Goal: Information Seeking & Learning: Learn about a topic

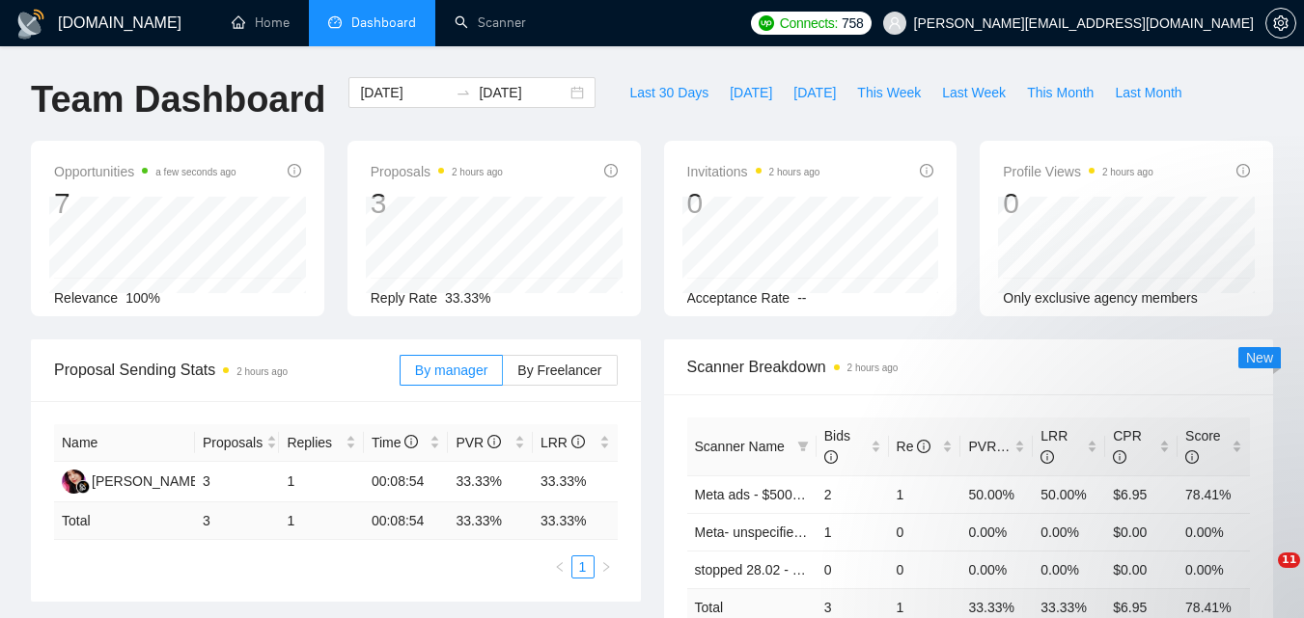
click at [415, 96] on input "[DATE]" at bounding box center [404, 92] width 88 height 21
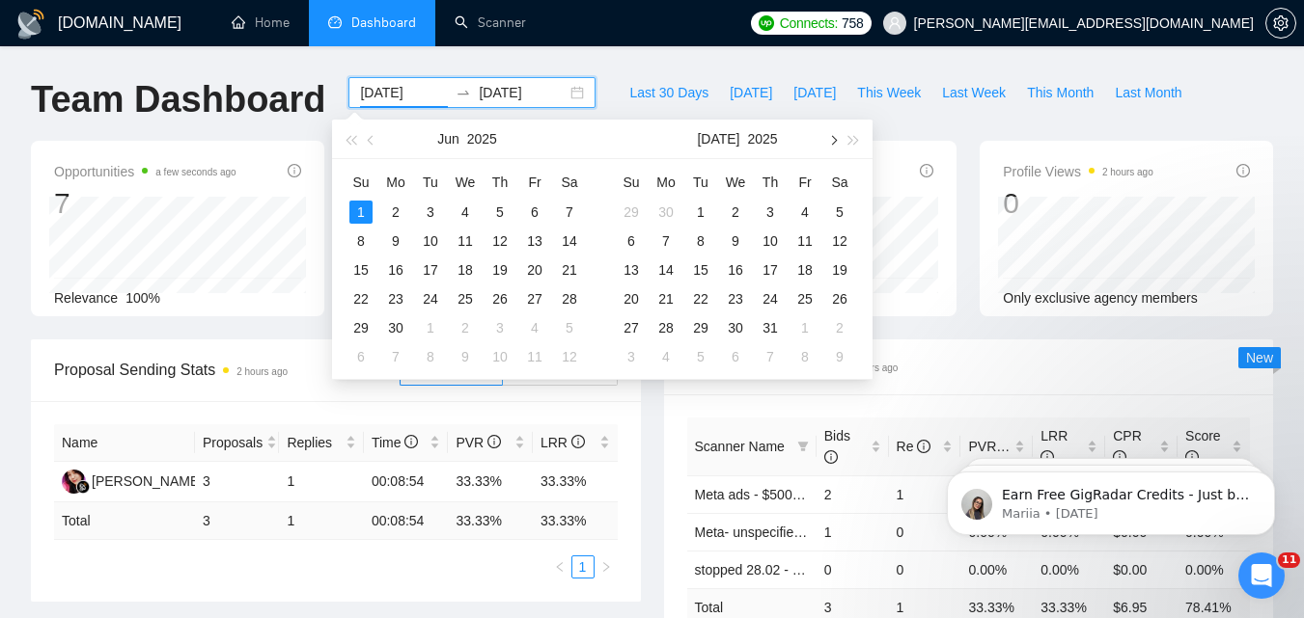
click at [838, 138] on button "button" at bounding box center [831, 139] width 21 height 39
type input "[DATE]"
click at [669, 301] on div "18" at bounding box center [665, 299] width 23 height 23
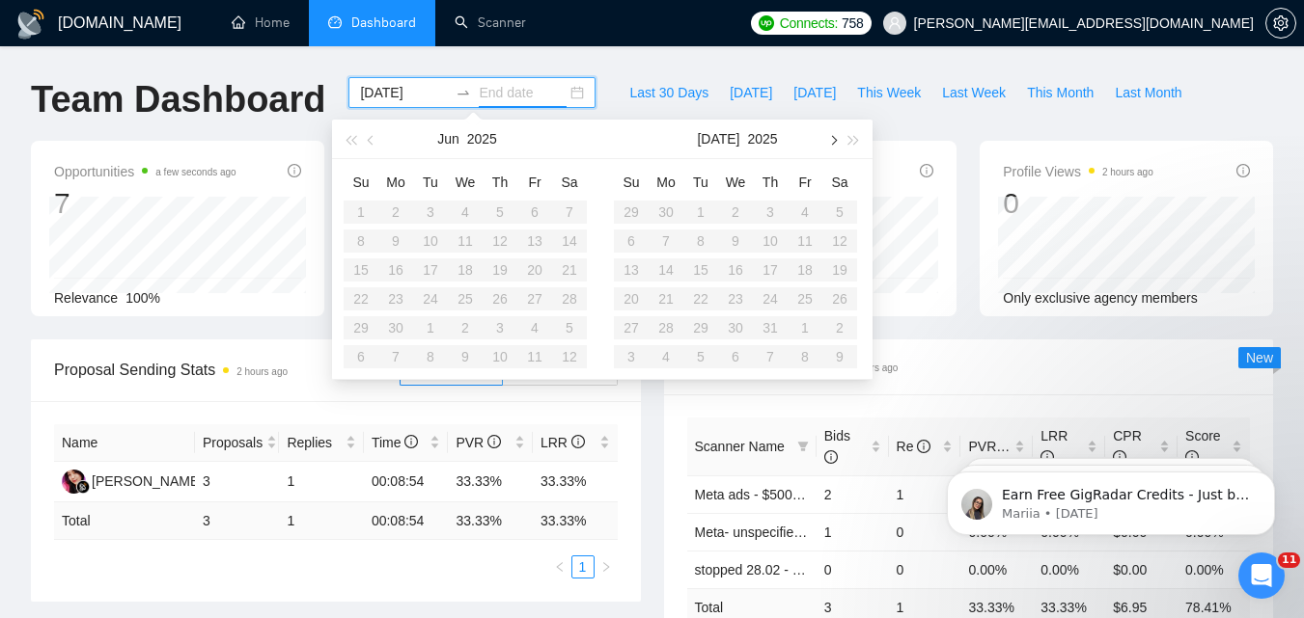
click at [833, 129] on button "button" at bounding box center [831, 139] width 21 height 39
type input "[DATE]"
click at [667, 334] on div "25" at bounding box center [665, 327] width 23 height 23
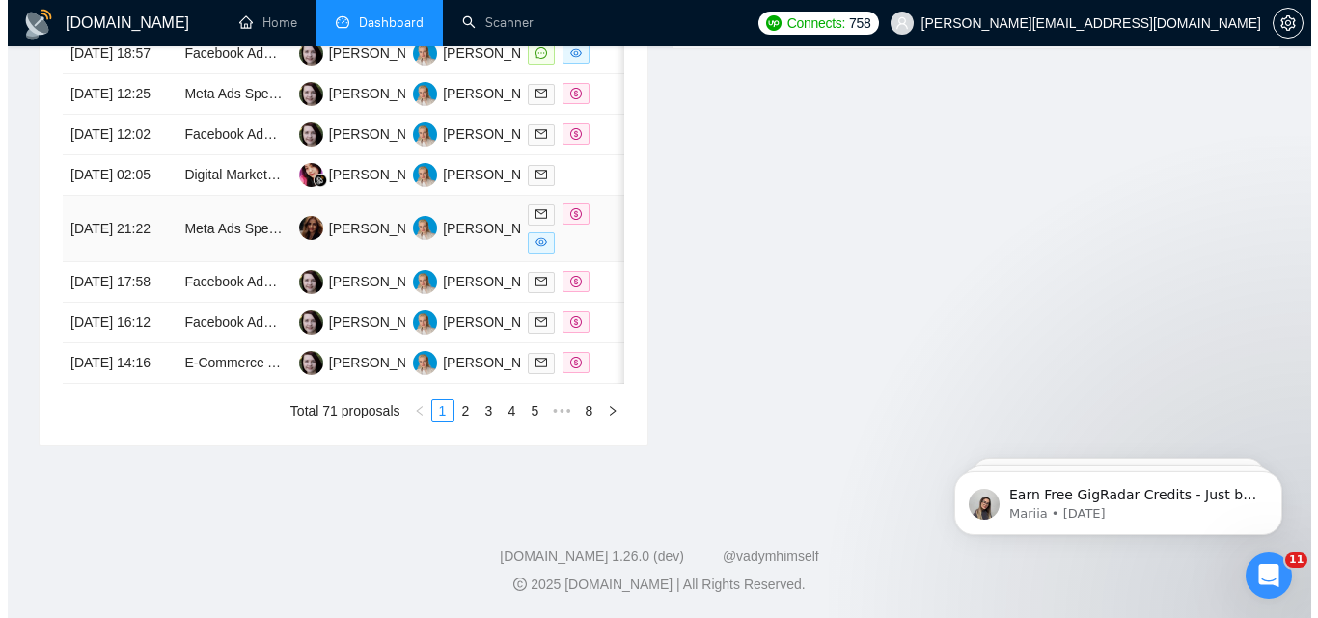
scroll to position [772, 0]
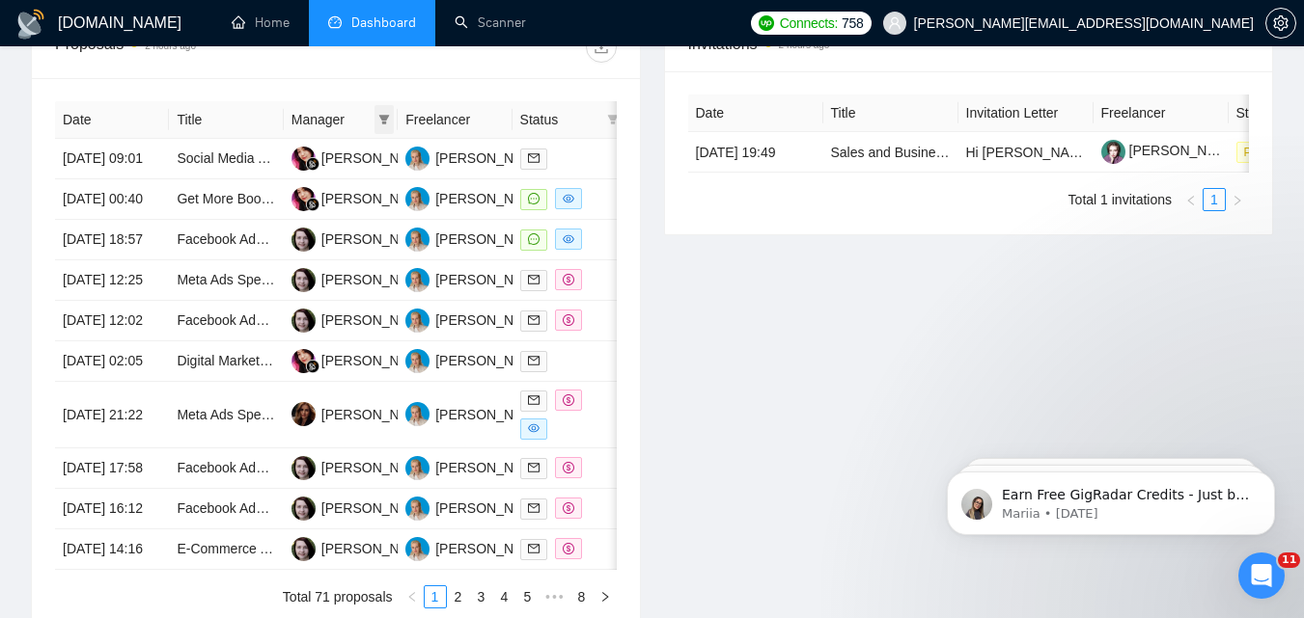
click at [382, 124] on icon "filter" at bounding box center [384, 120] width 12 height 12
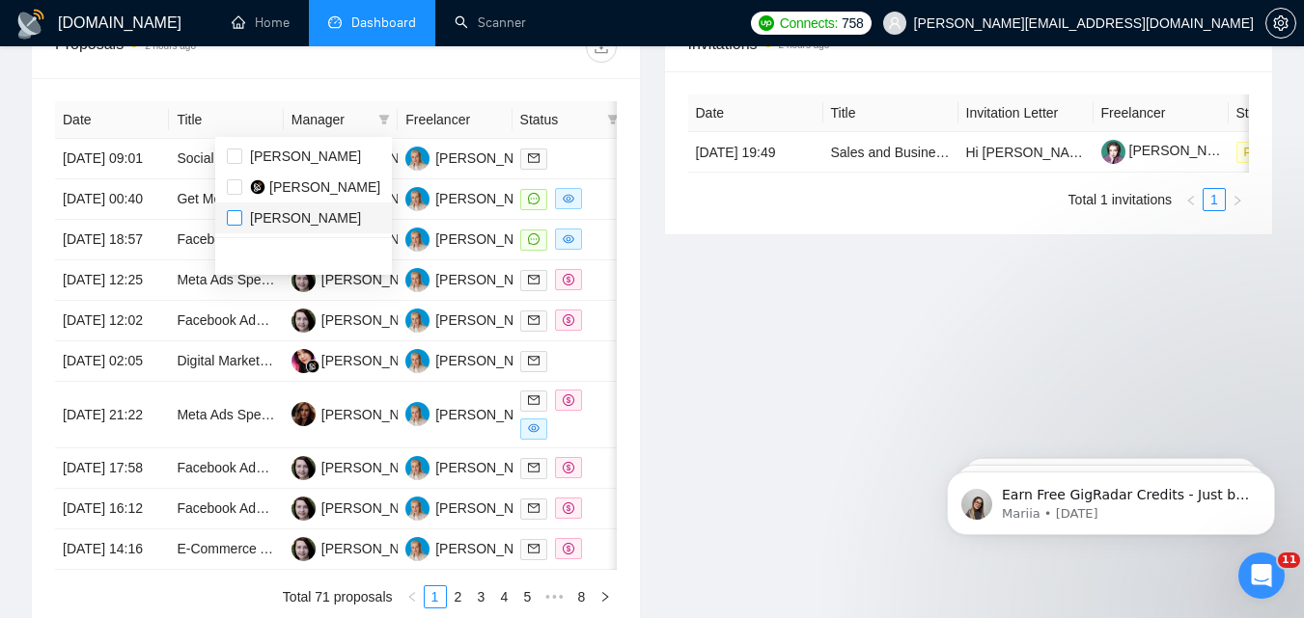
click at [230, 218] on input "checkbox" at bounding box center [234, 217] width 15 height 15
checkbox input "true"
click at [680, 252] on div "Invitations 2 hours ago Date Title Invitation Letter Freelancer Status [DATE] 1…" at bounding box center [968, 324] width 633 height 618
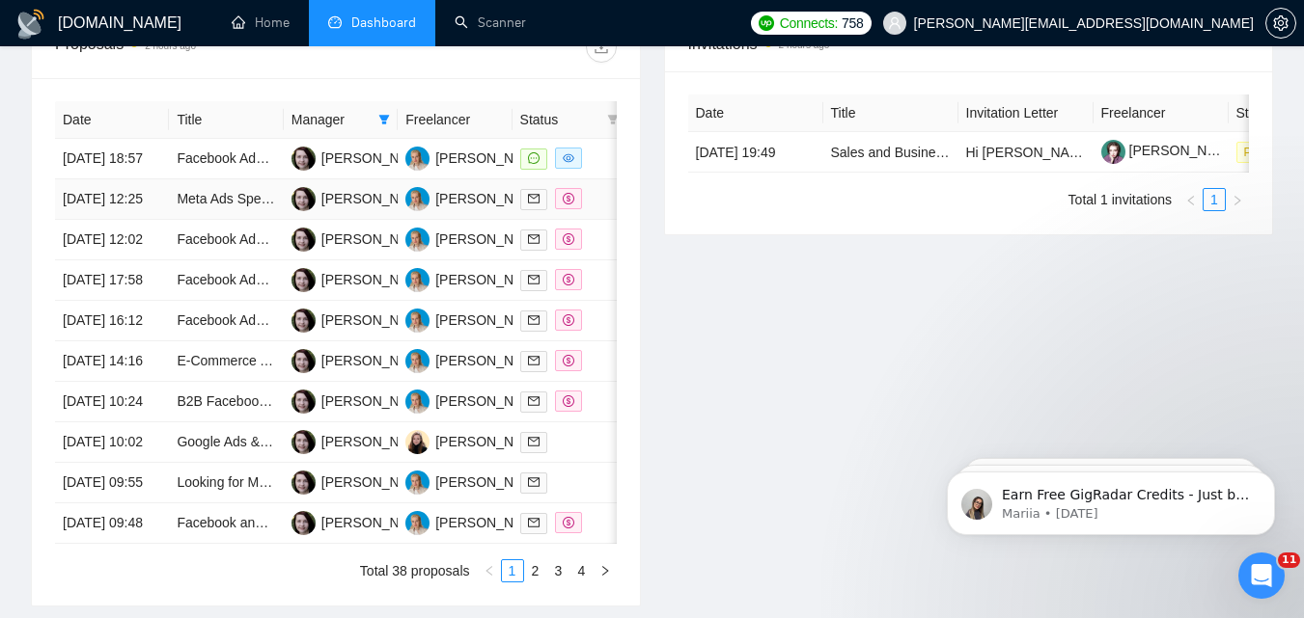
click at [609, 210] on div at bounding box center [569, 199] width 98 height 22
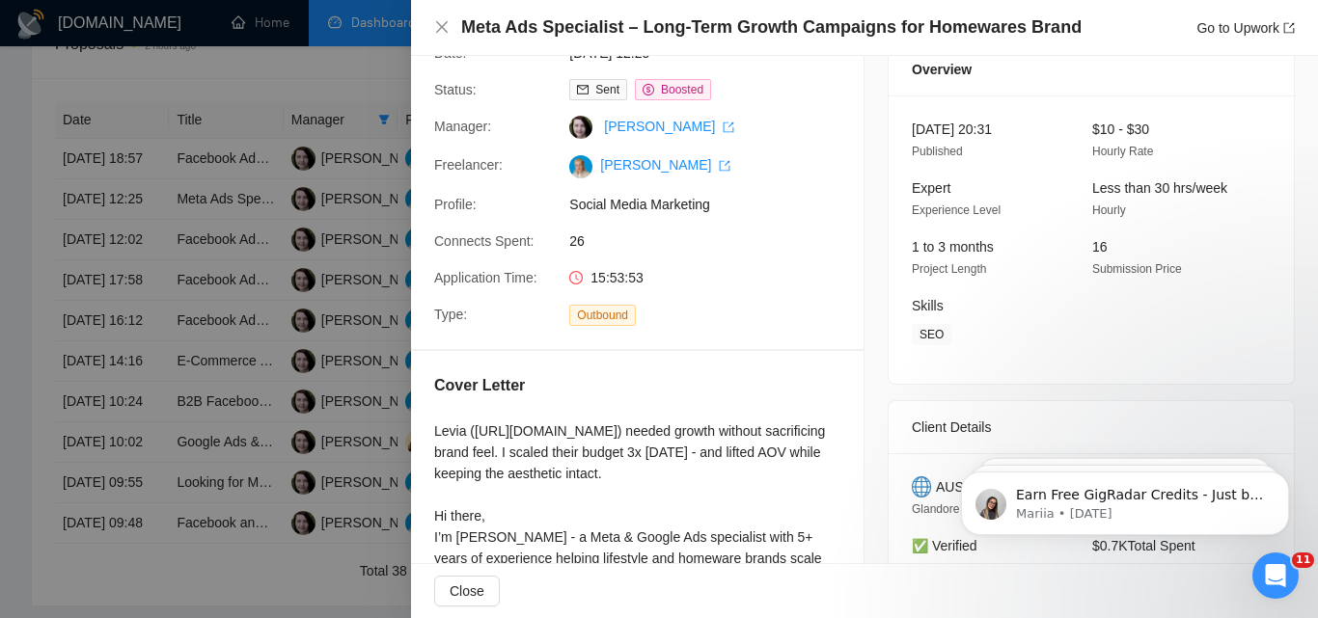
scroll to position [96, 0]
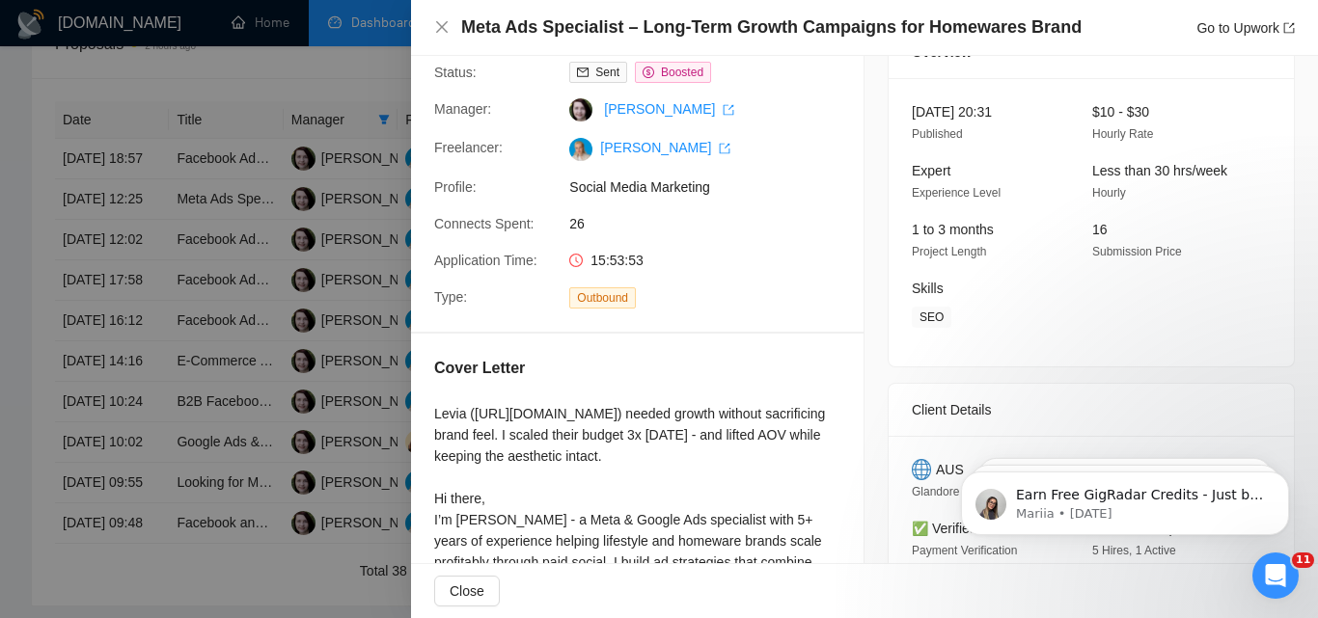
click at [282, 323] on div at bounding box center [659, 309] width 1318 height 618
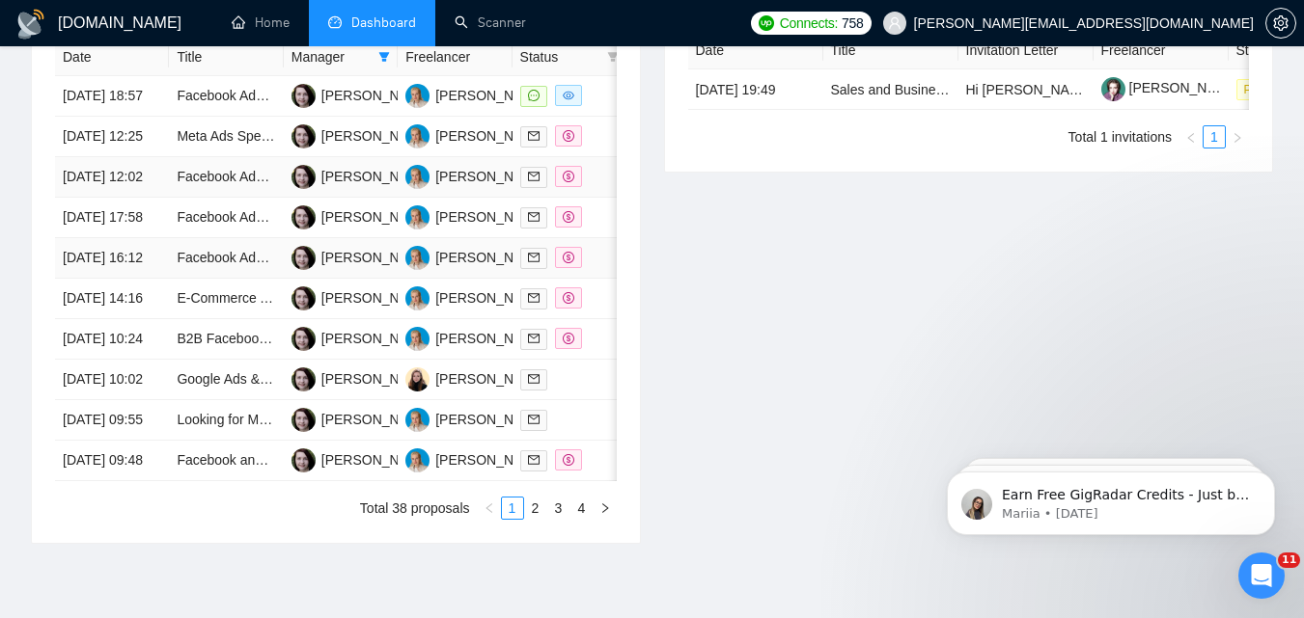
scroll to position [868, 0]
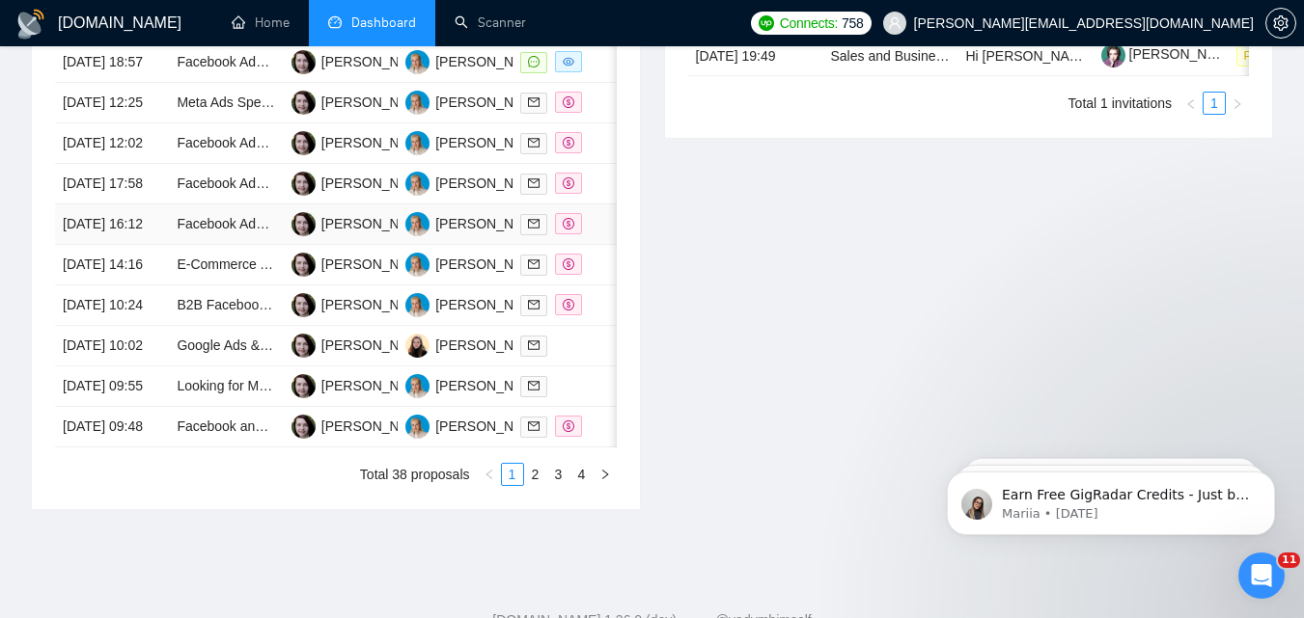
click at [599, 235] on div at bounding box center [569, 224] width 98 height 22
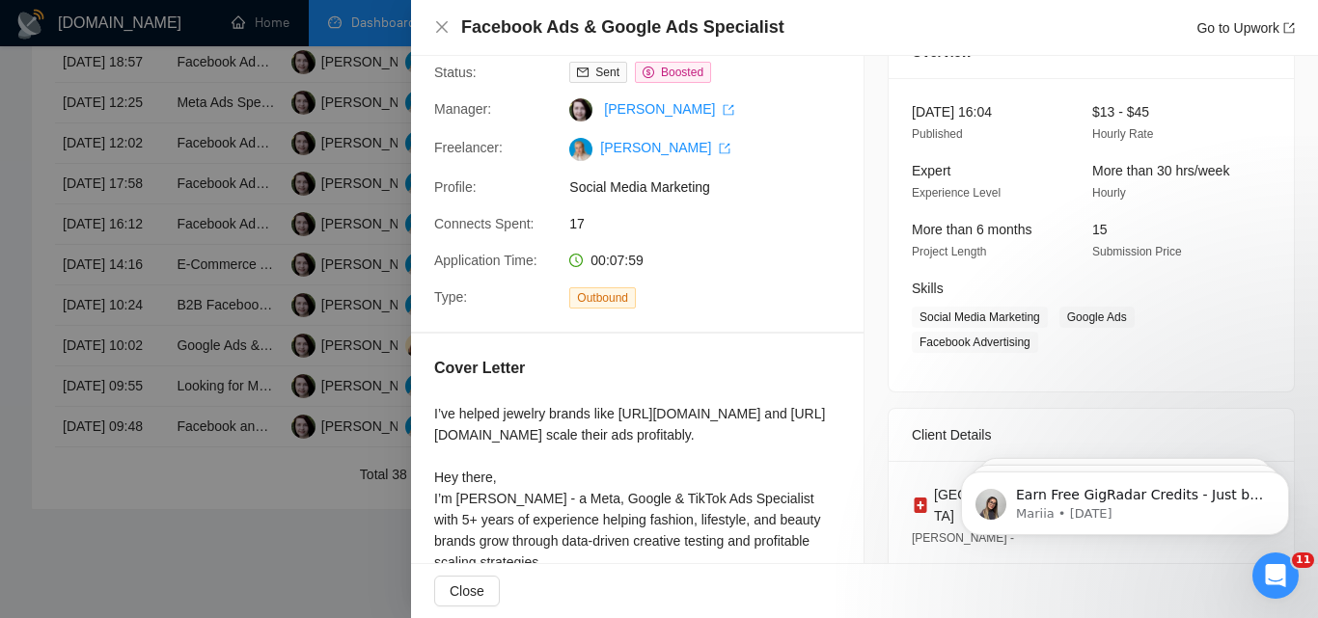
click at [279, 288] on div at bounding box center [659, 309] width 1318 height 618
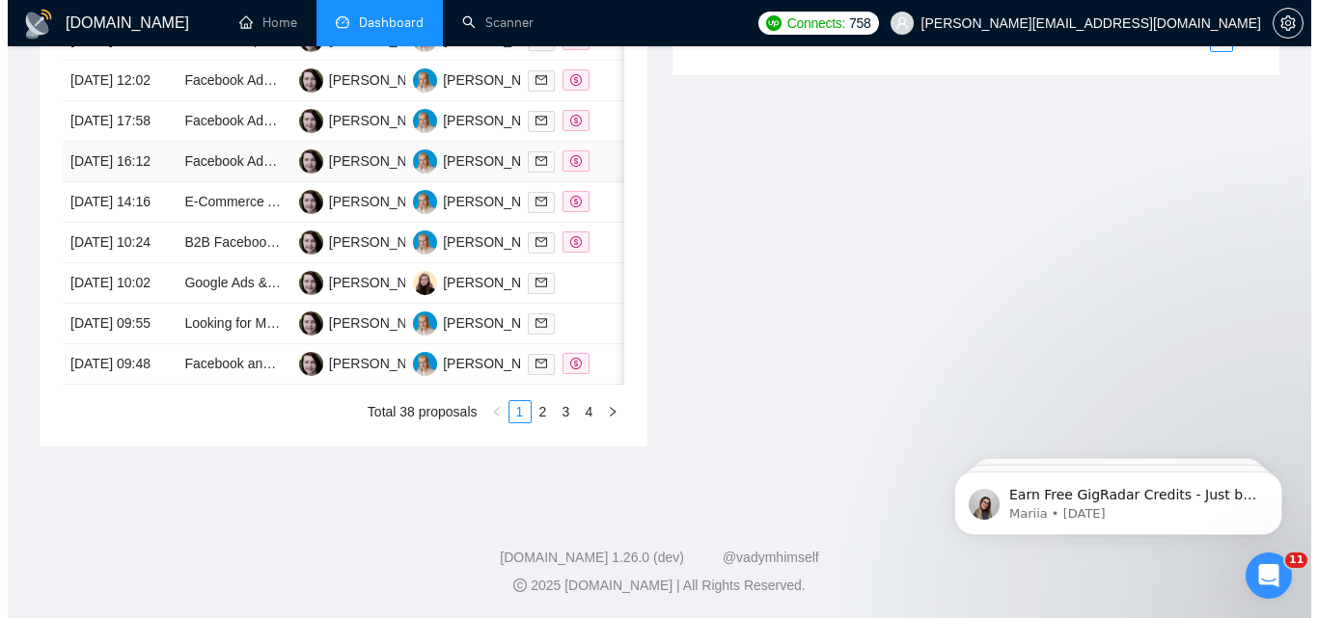
scroll to position [965, 0]
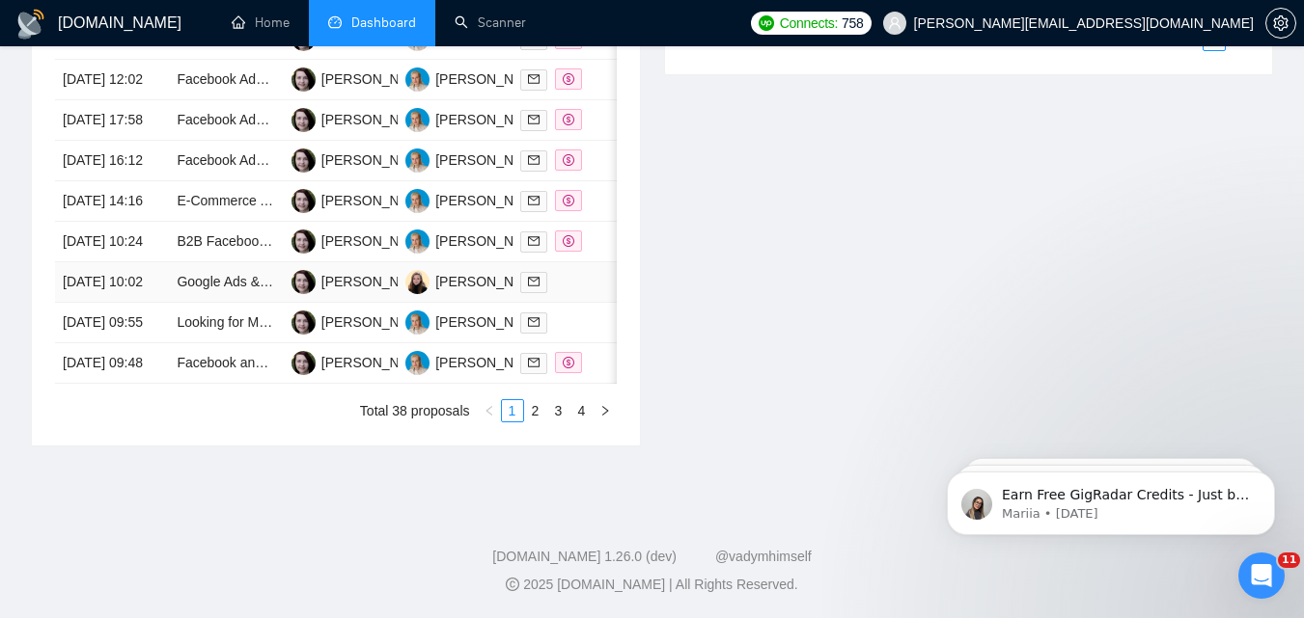
click at [576, 303] on td at bounding box center [569, 282] width 114 height 41
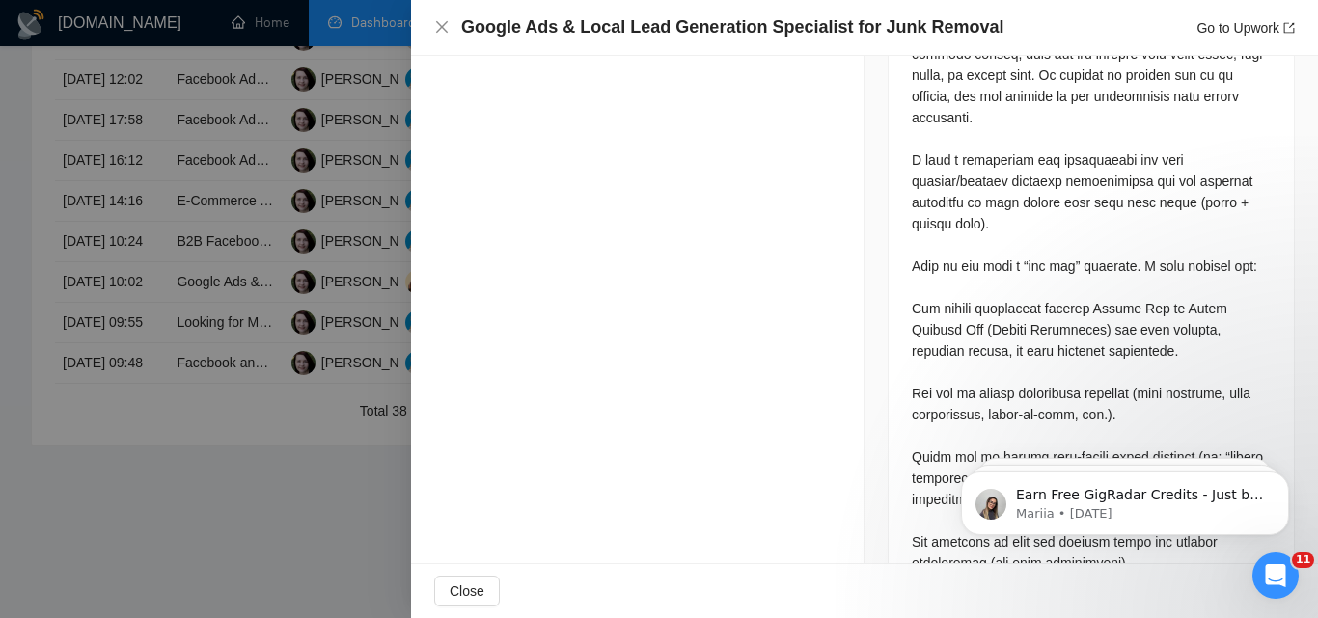
click at [203, 332] on div at bounding box center [659, 309] width 1318 height 618
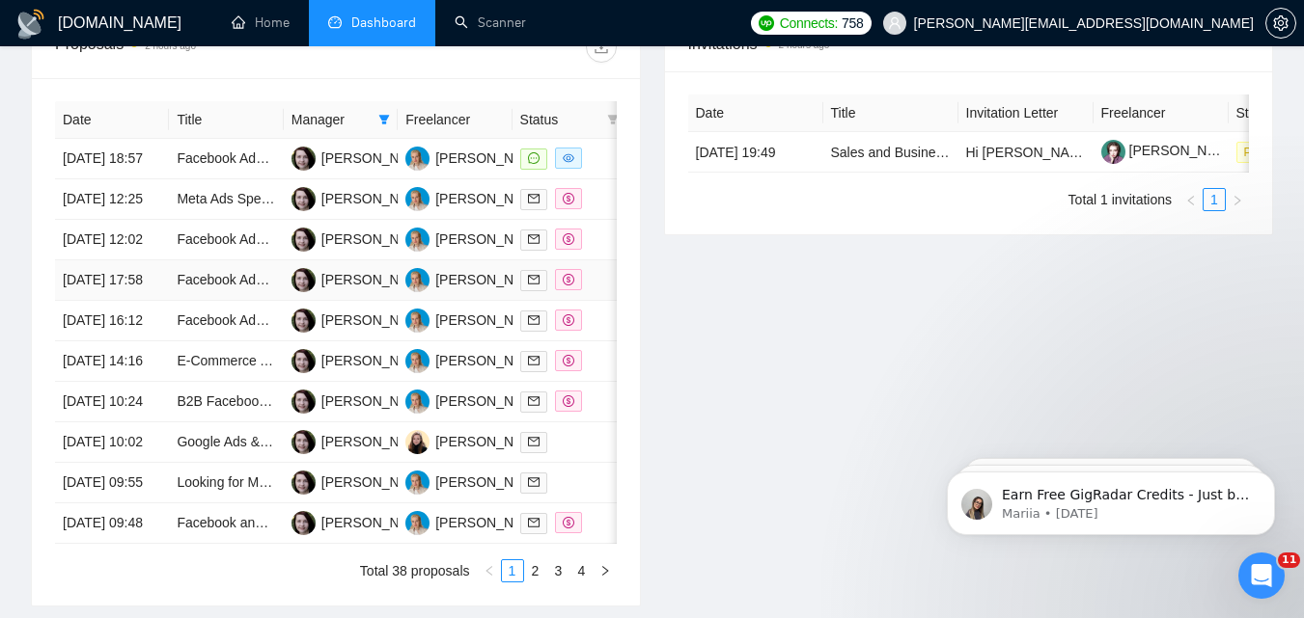
scroll to position [675, 0]
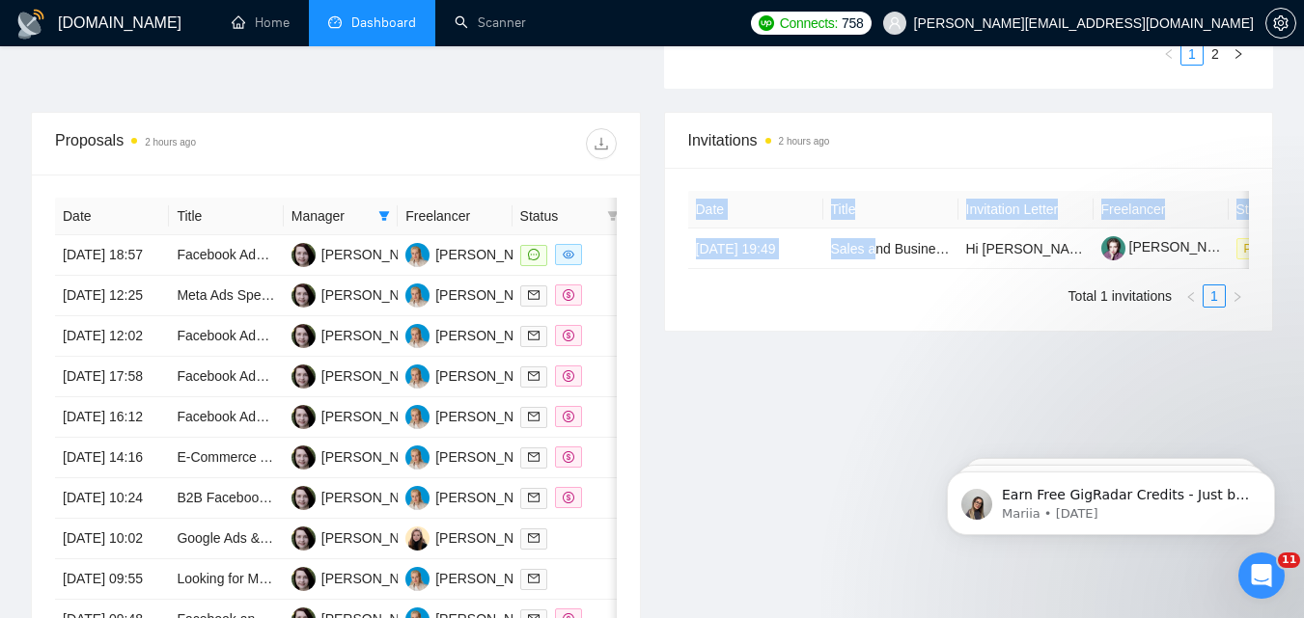
drag, startPoint x: 873, startPoint y: 268, endPoint x: 901, endPoint y: 273, distance: 28.4
click at [901, 269] on div "Date Title Invitation Letter Freelancer Status [DATE] 19:49 Sales and Business …" at bounding box center [969, 230] width 562 height 78
click at [879, 249] on link "Sales and Business Development in [GEOGRAPHIC_DATA]" at bounding box center [1011, 248] width 361 height 15
click at [987, 269] on div "Date Title Invitation Letter Freelancer Status [DATE] 19:49 Sales and Business …" at bounding box center [969, 230] width 562 height 78
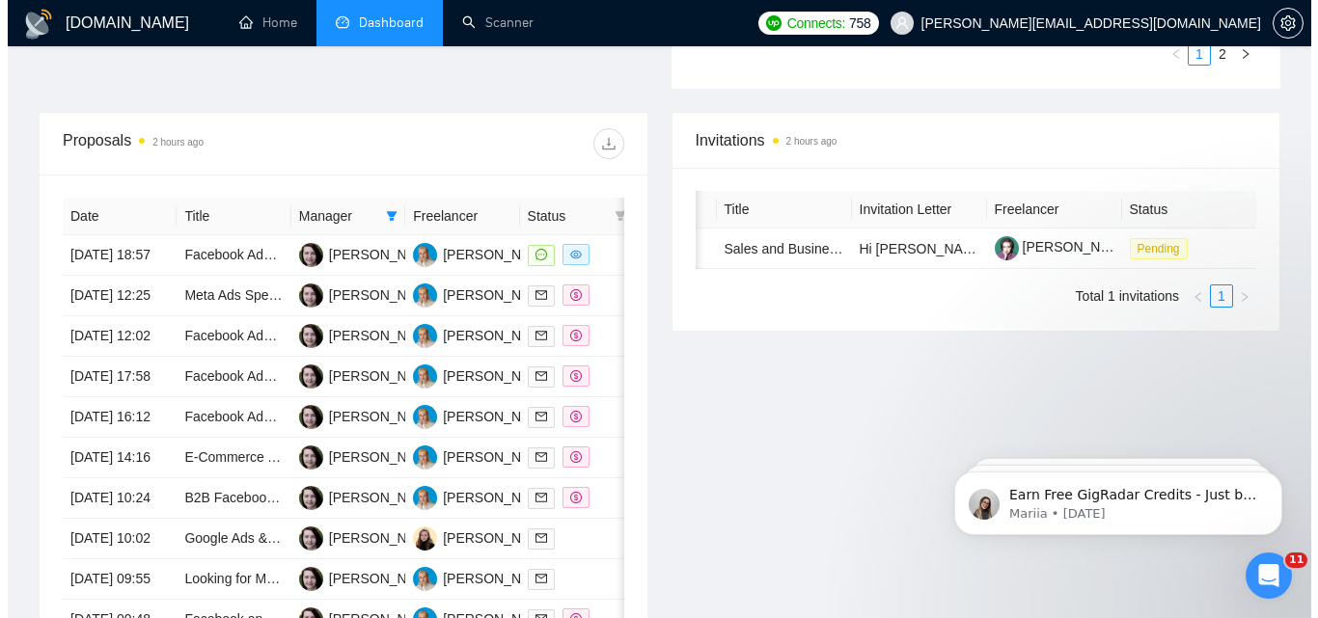
scroll to position [0, 0]
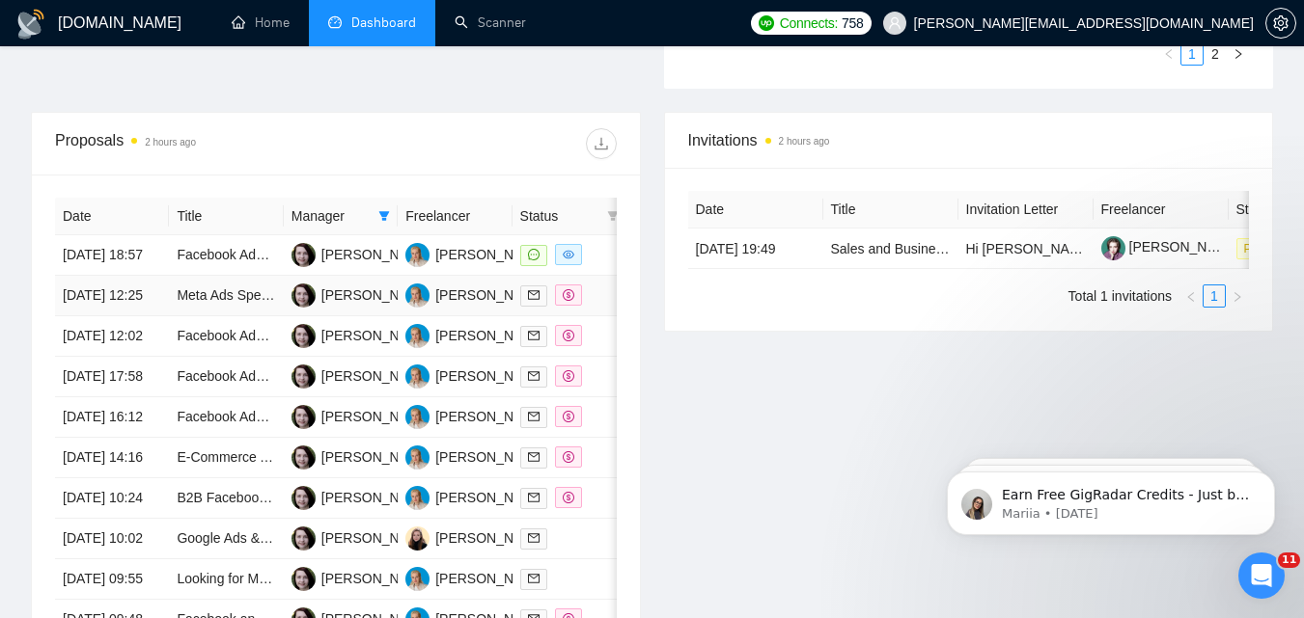
click at [595, 307] on div at bounding box center [569, 296] width 98 height 22
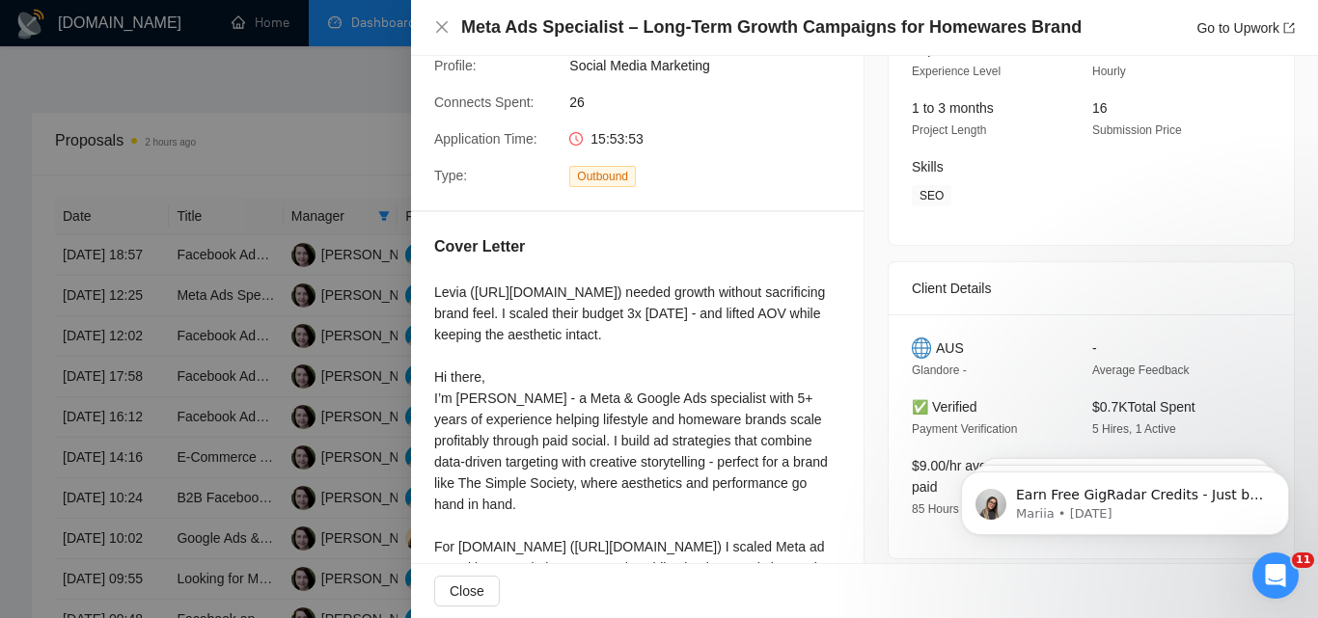
scroll to position [289, 0]
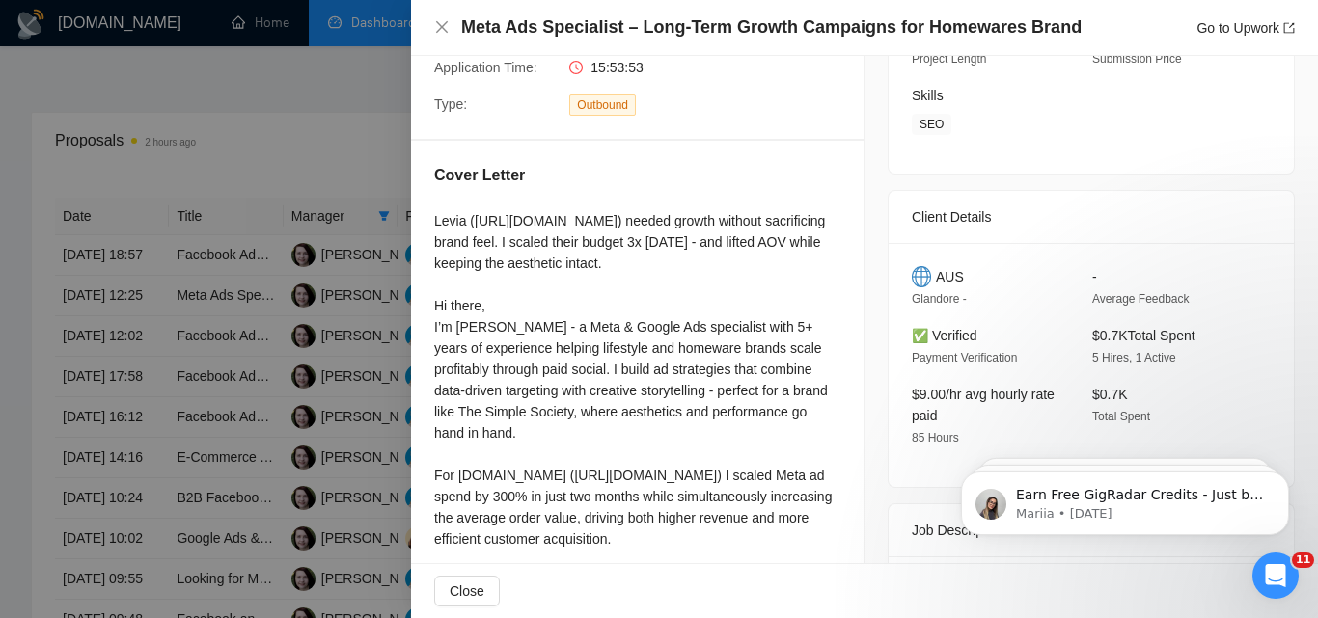
click at [315, 394] on div at bounding box center [659, 309] width 1318 height 618
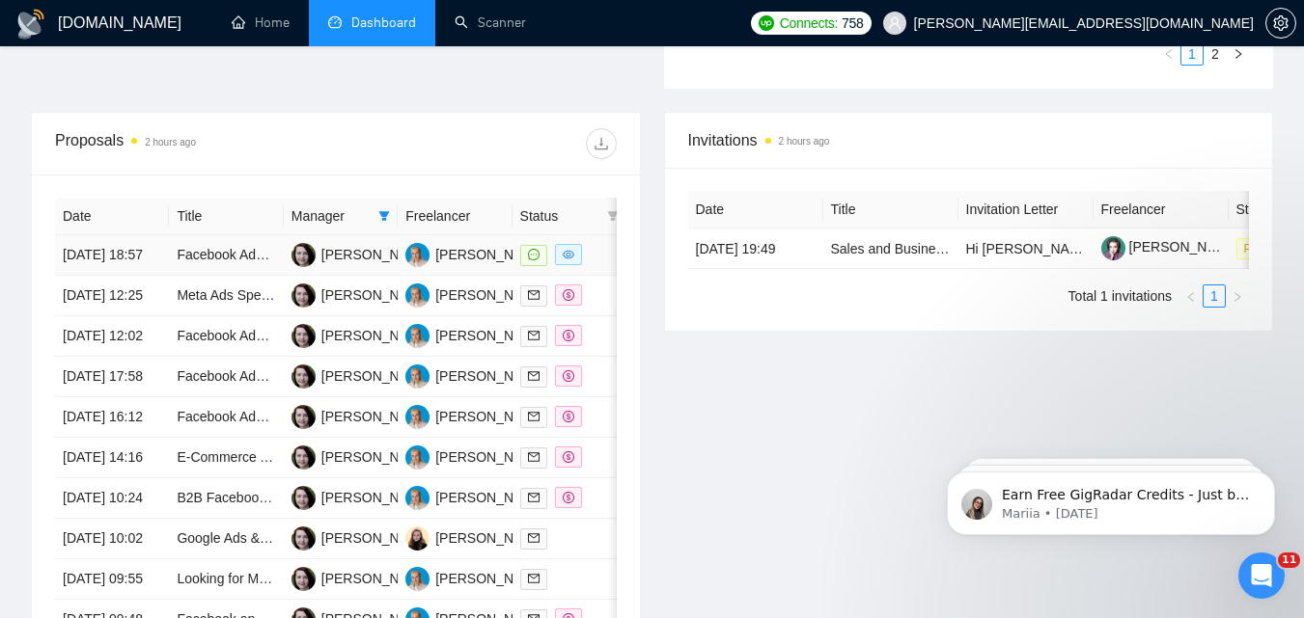
click at [598, 266] on div at bounding box center [569, 255] width 98 height 22
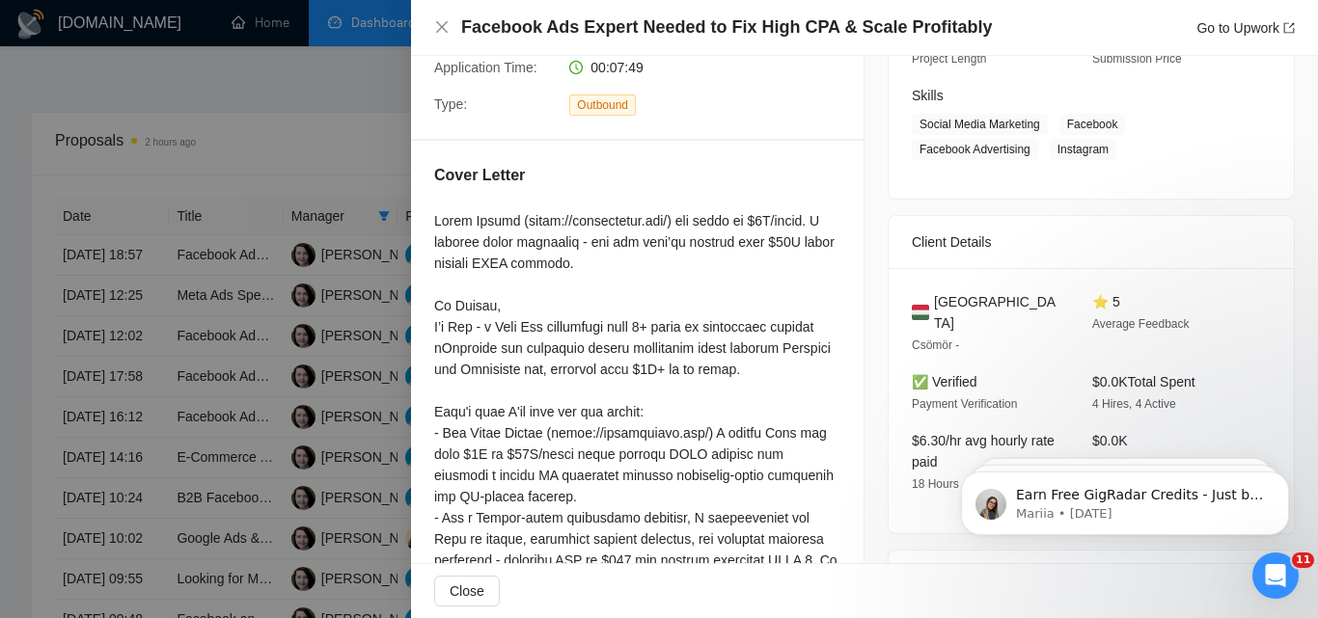
click at [319, 307] on div at bounding box center [659, 309] width 1318 height 618
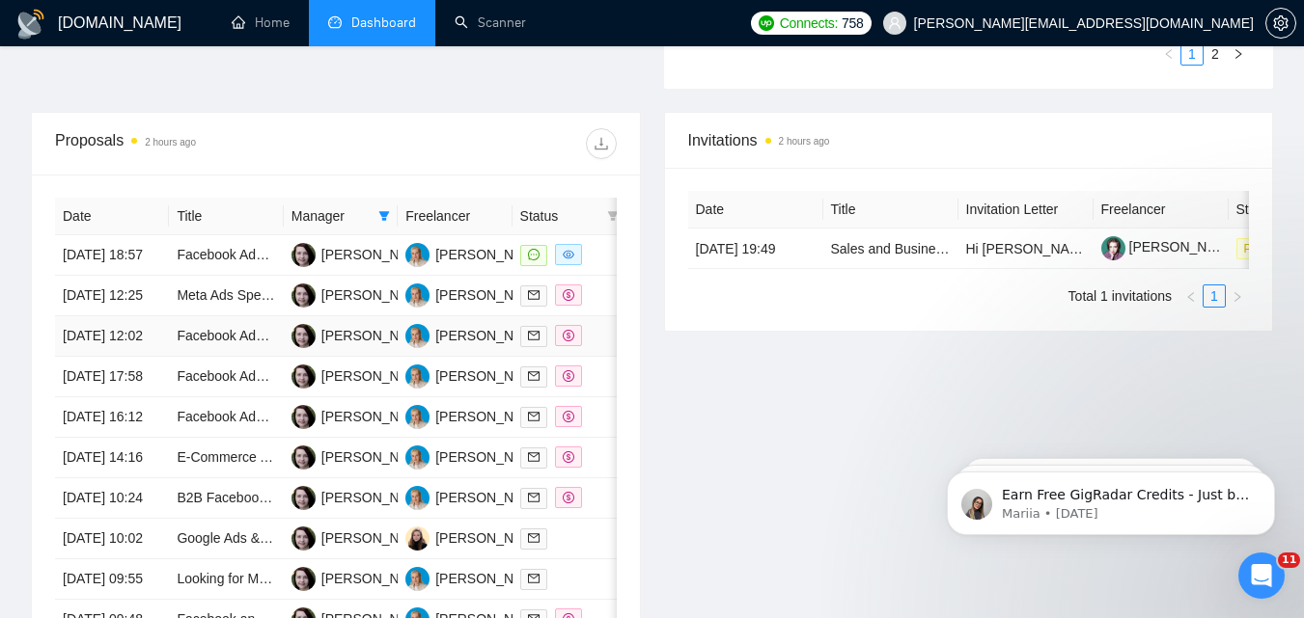
click at [597, 357] on td at bounding box center [569, 336] width 114 height 41
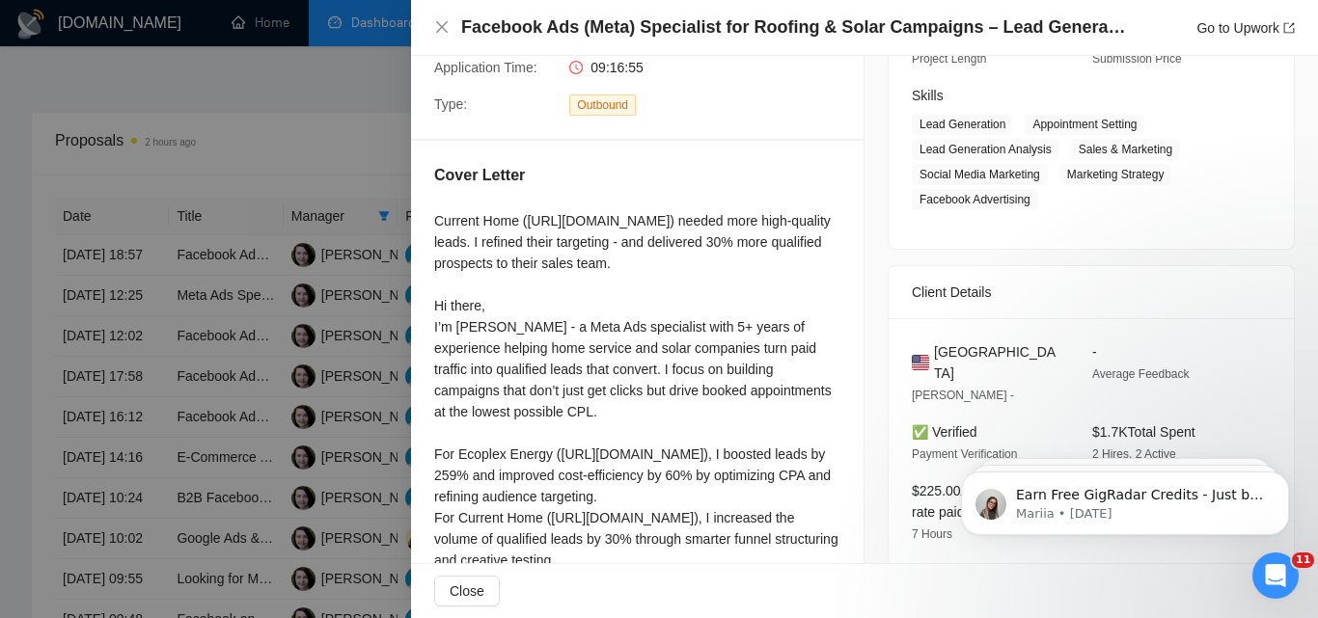
click at [297, 395] on div at bounding box center [659, 309] width 1318 height 618
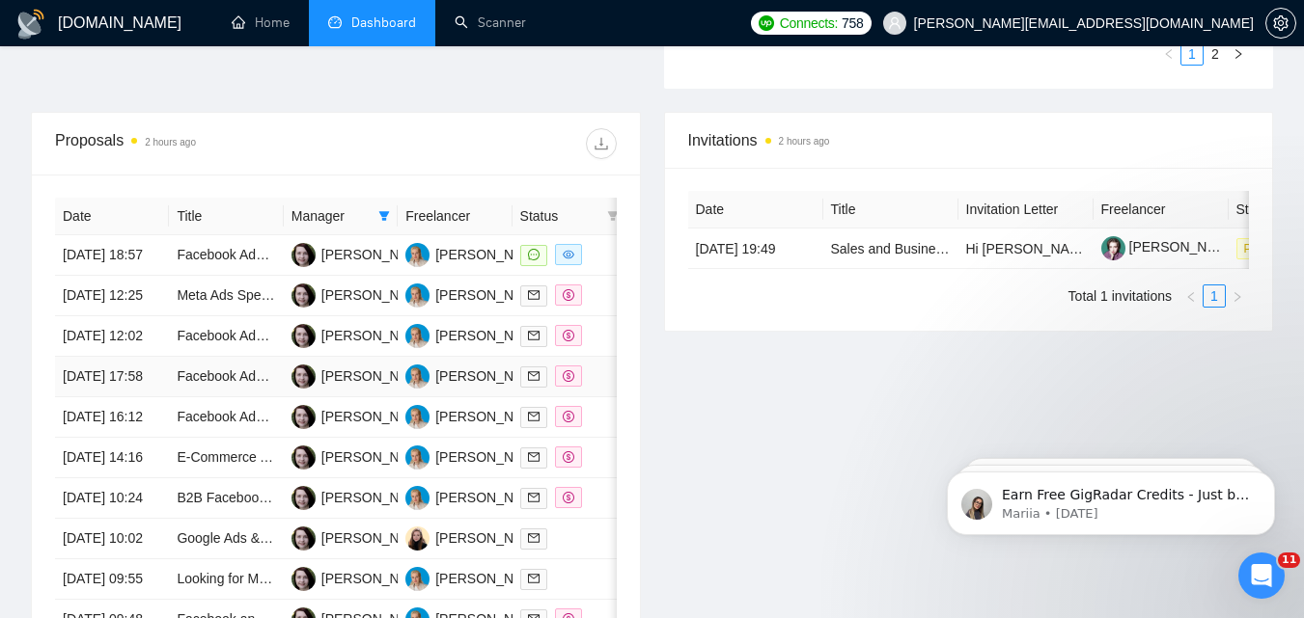
click at [584, 388] on div at bounding box center [569, 377] width 98 height 22
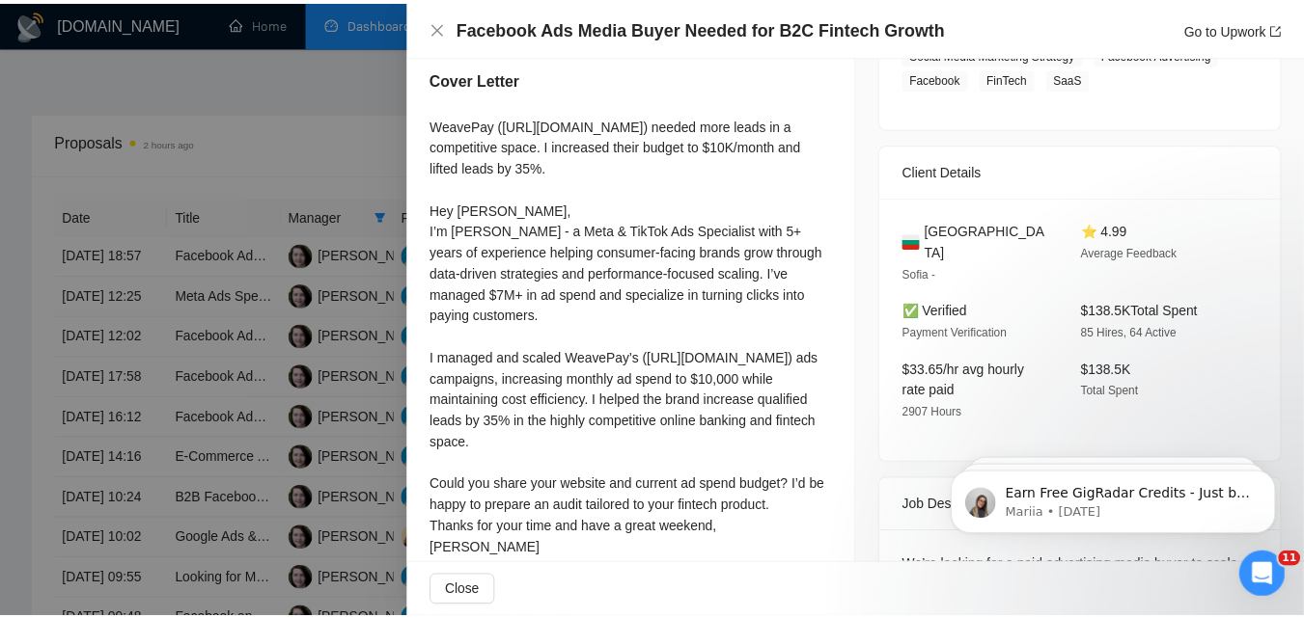
scroll to position [482, 0]
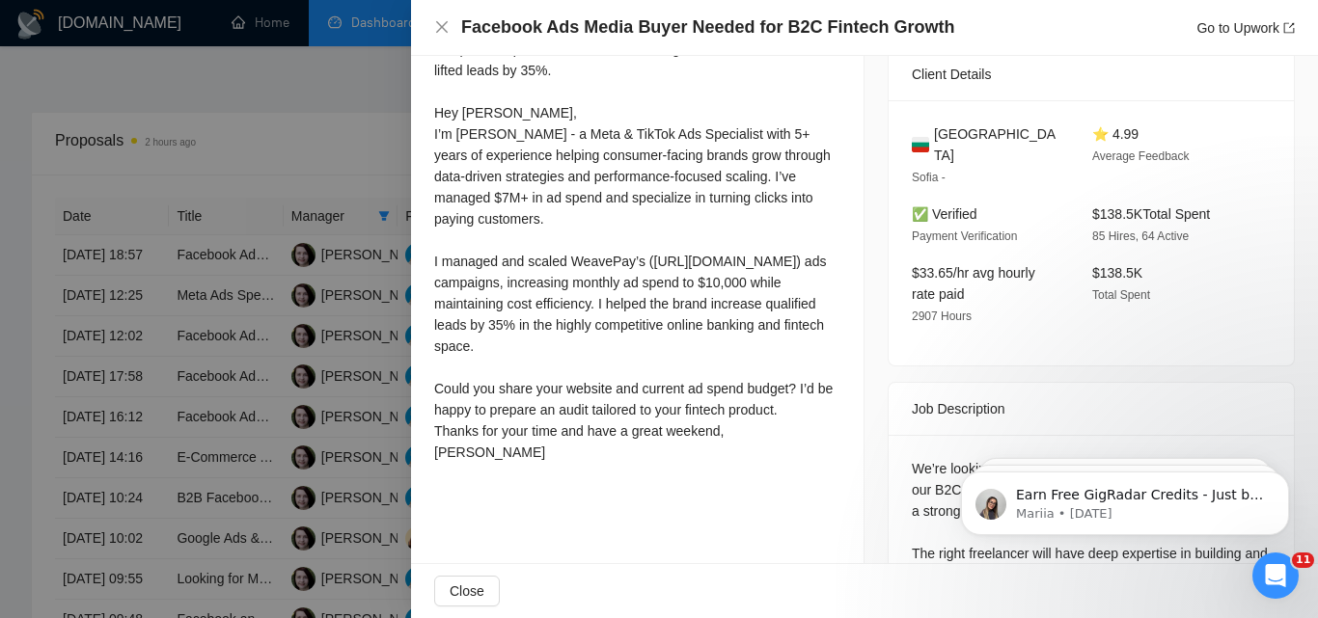
click at [386, 391] on div at bounding box center [659, 309] width 1318 height 618
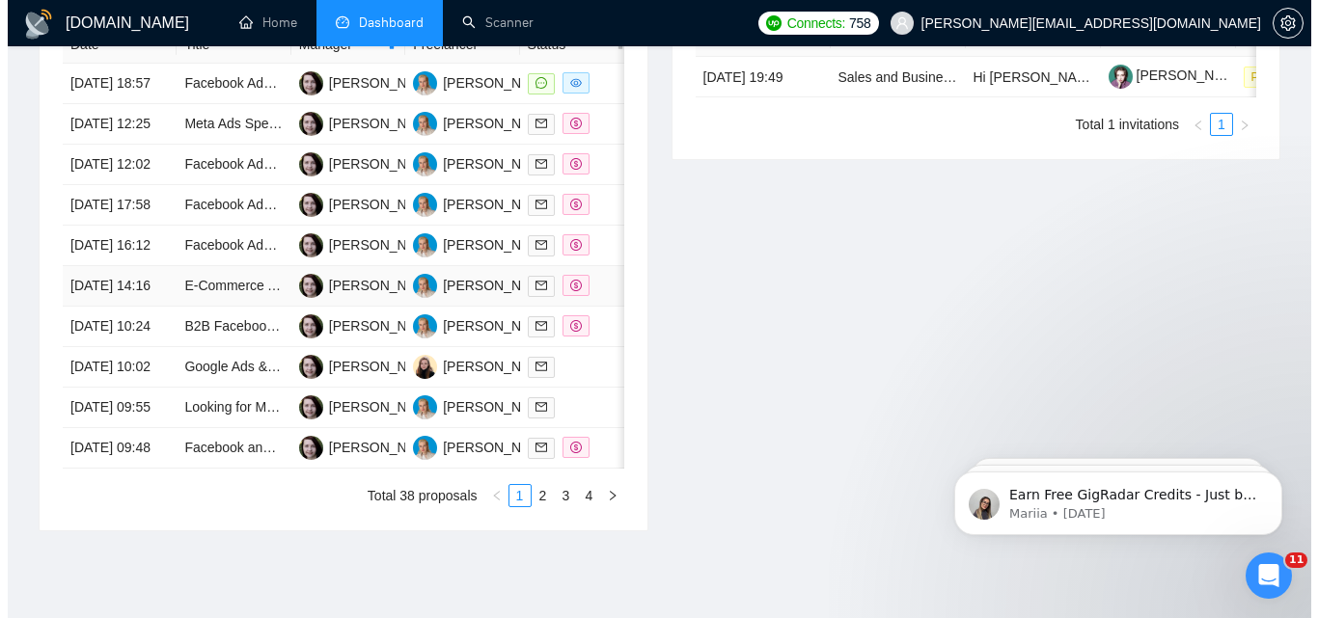
scroll to position [868, 0]
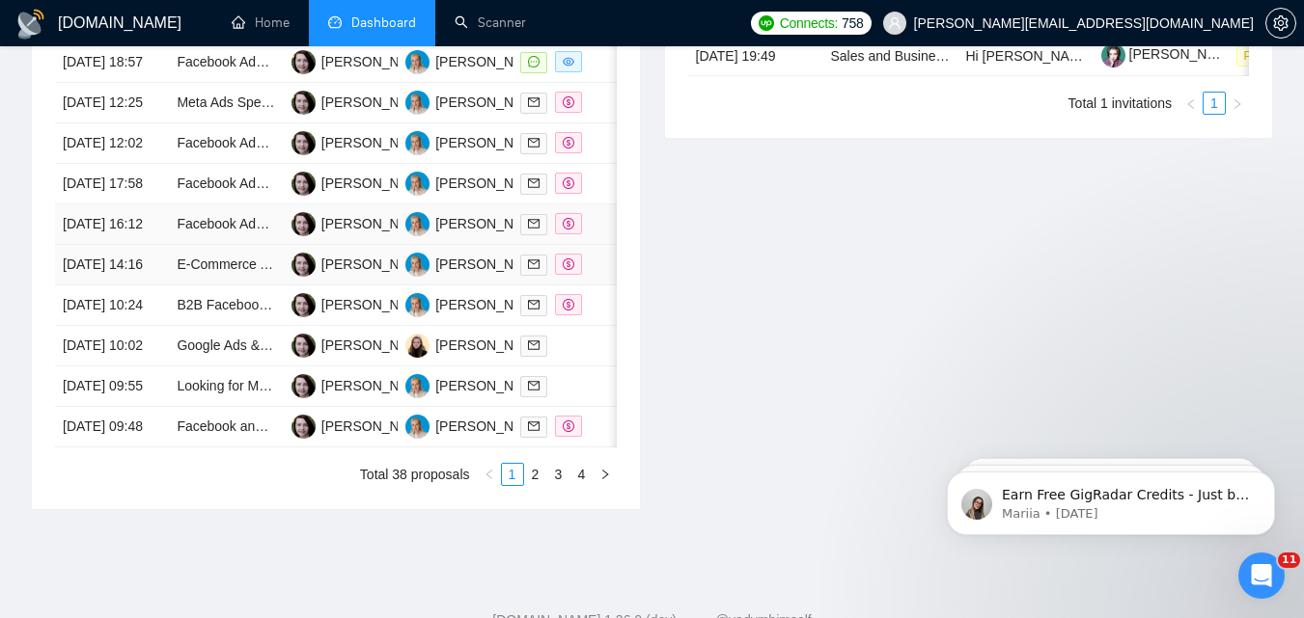
click at [599, 245] on td at bounding box center [569, 225] width 114 height 41
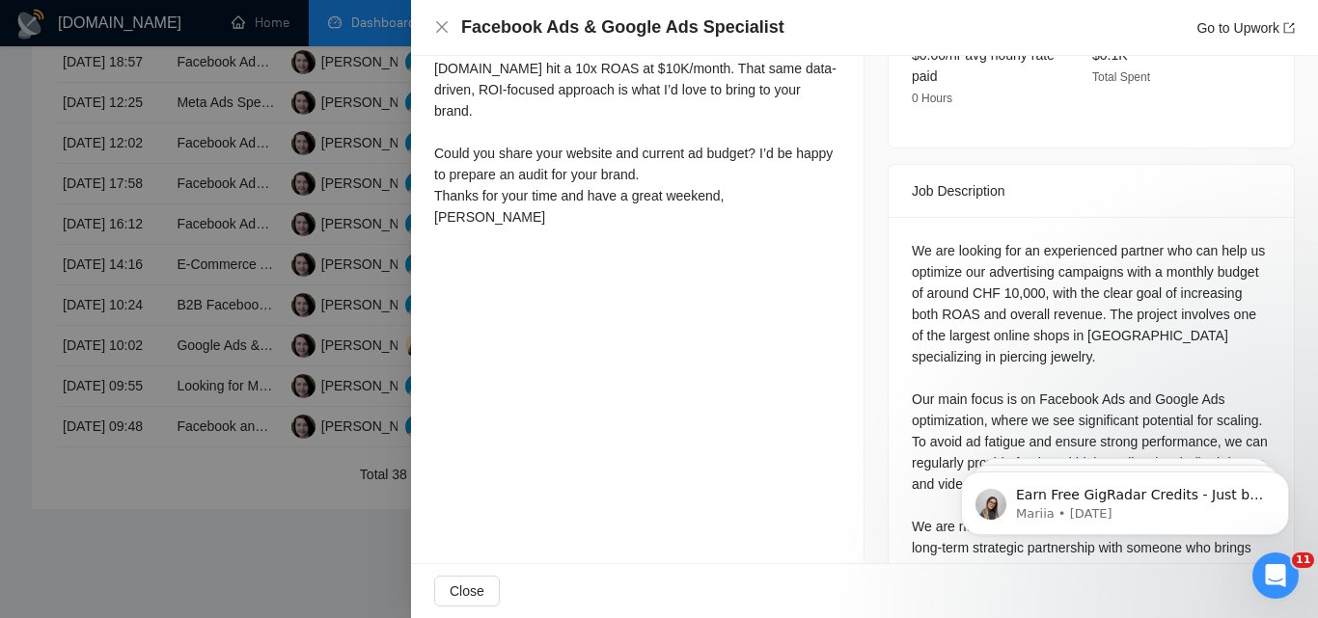
scroll to position [741, 0]
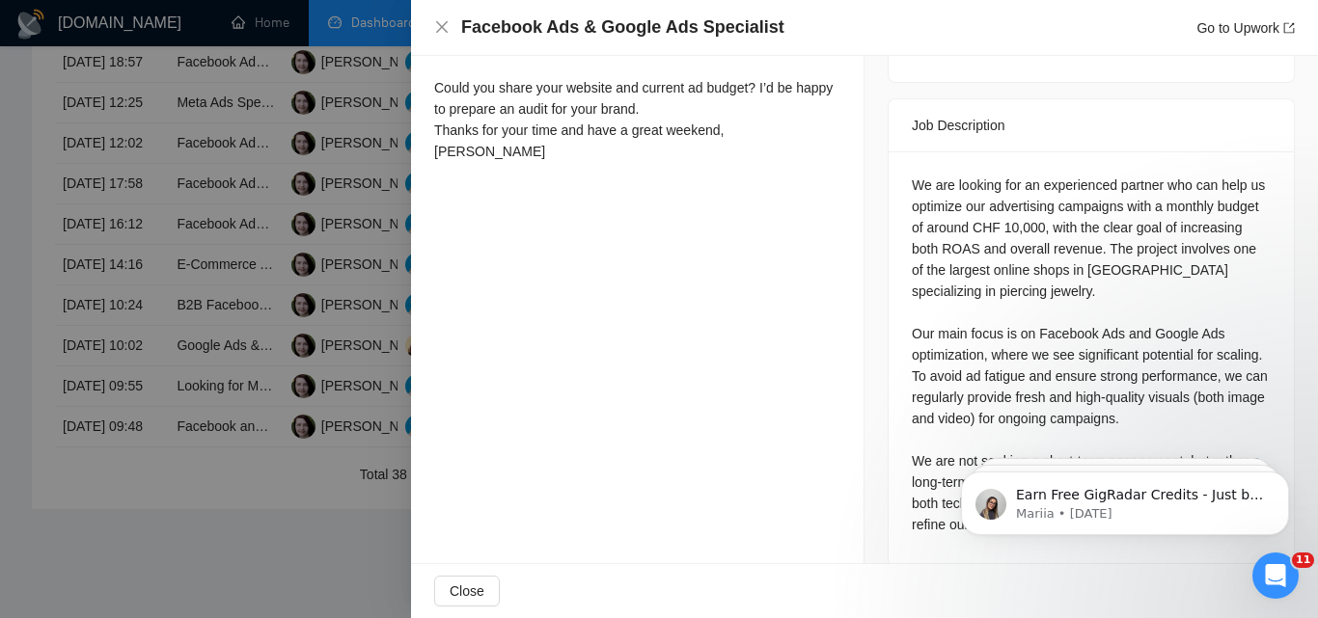
click at [301, 371] on div at bounding box center [659, 309] width 1318 height 618
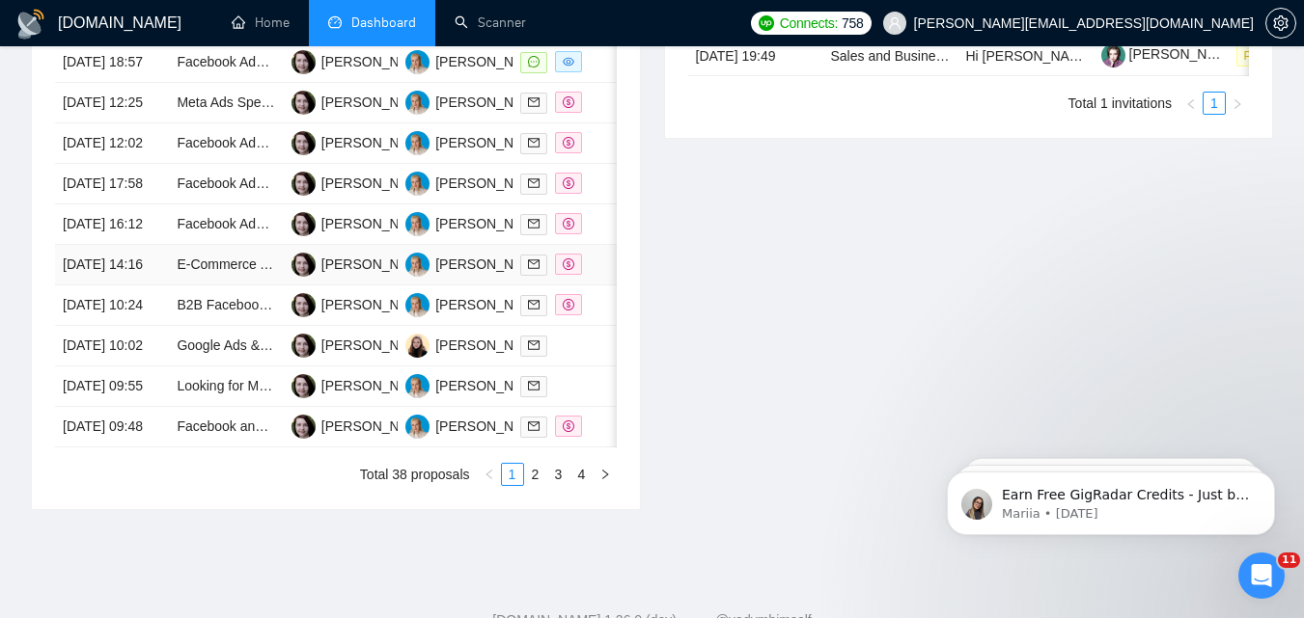
click at [593, 286] on td at bounding box center [569, 265] width 114 height 41
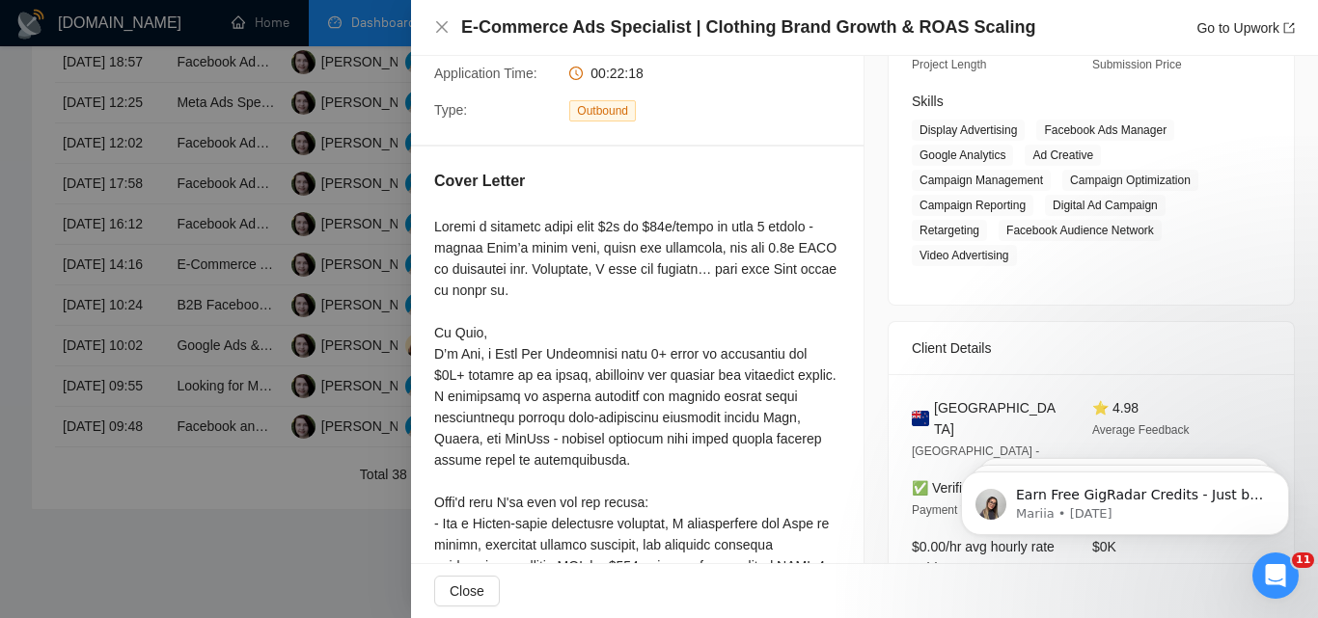
scroll to position [386, 0]
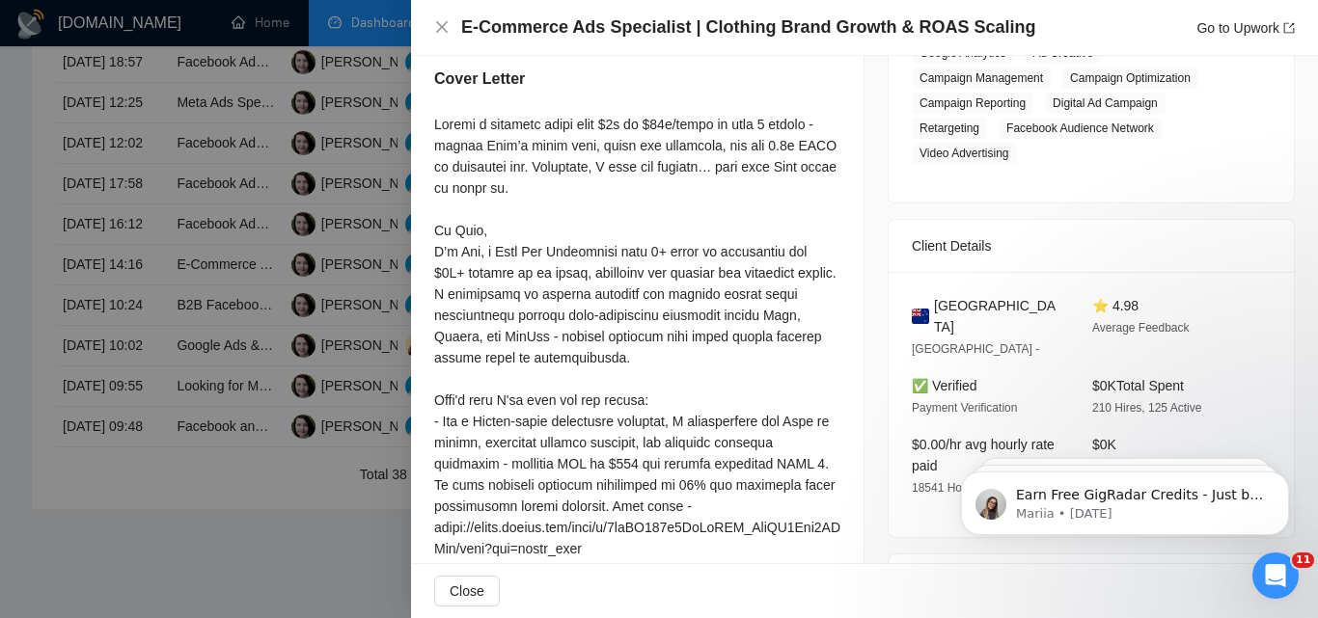
click at [245, 372] on div at bounding box center [659, 309] width 1318 height 618
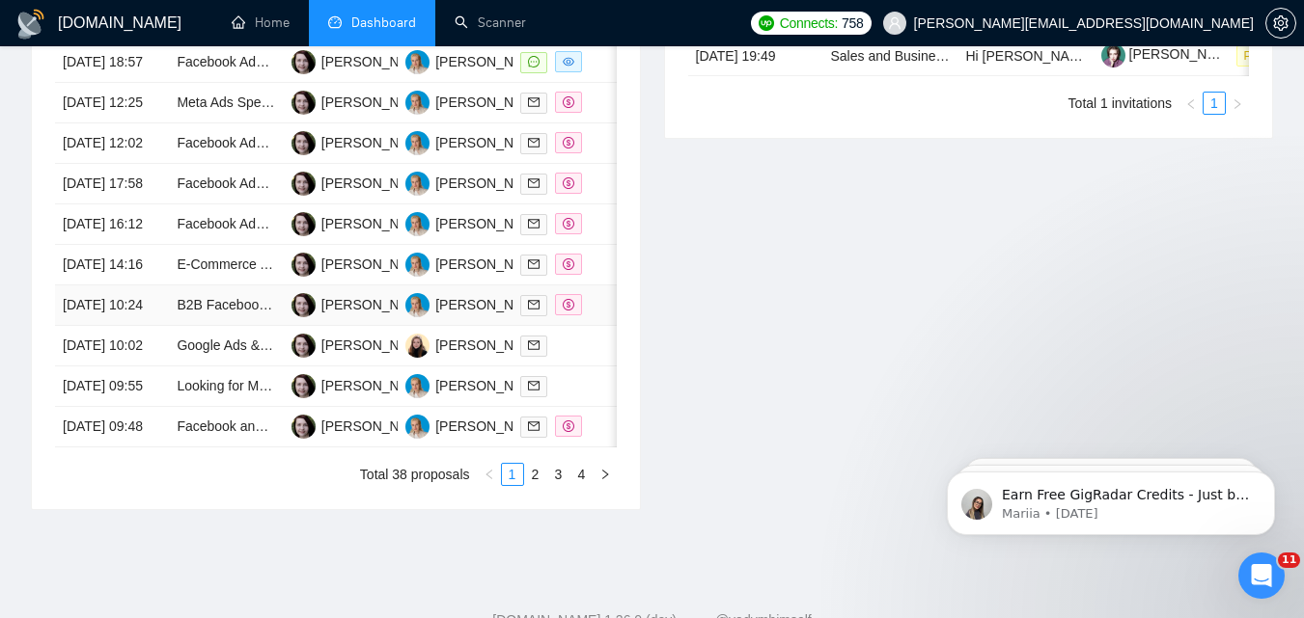
click at [612, 316] on div at bounding box center [569, 305] width 98 height 22
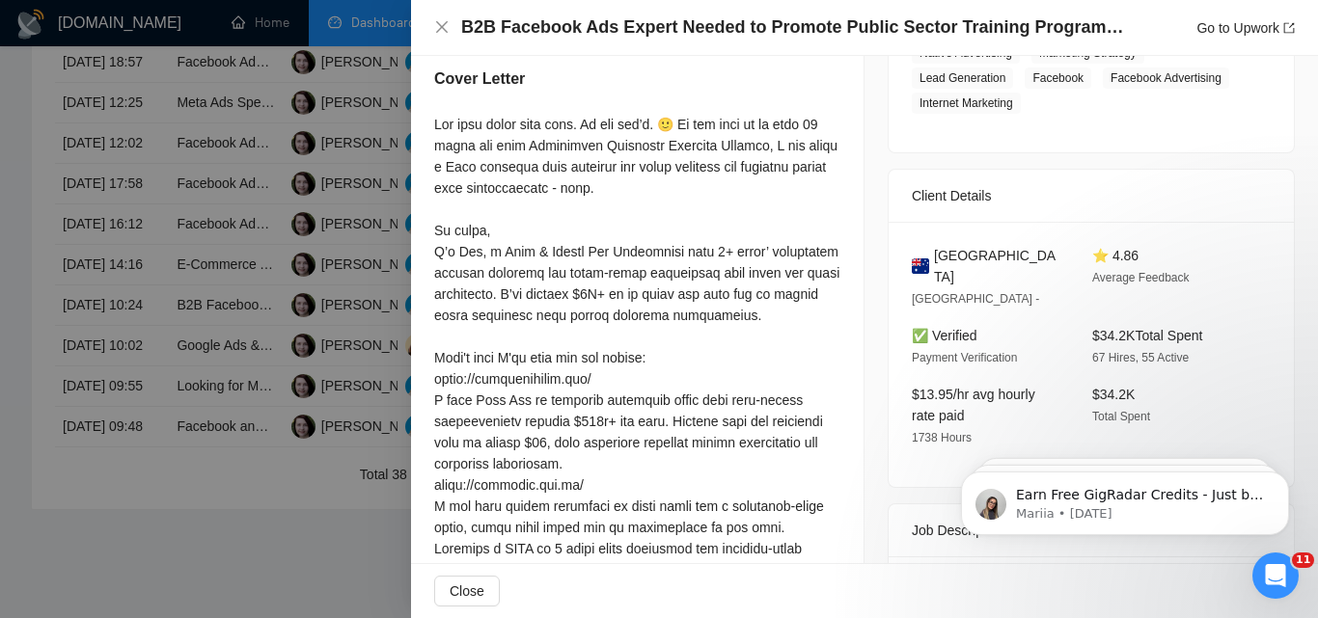
click at [220, 370] on div at bounding box center [659, 309] width 1318 height 618
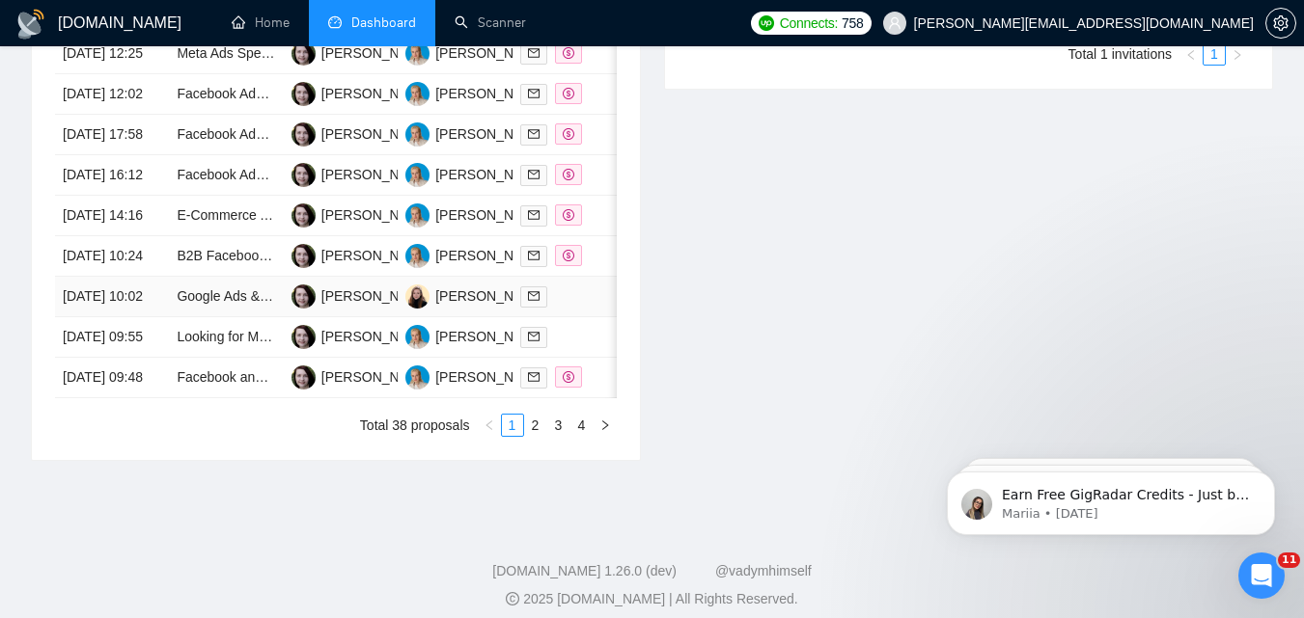
scroll to position [965, 0]
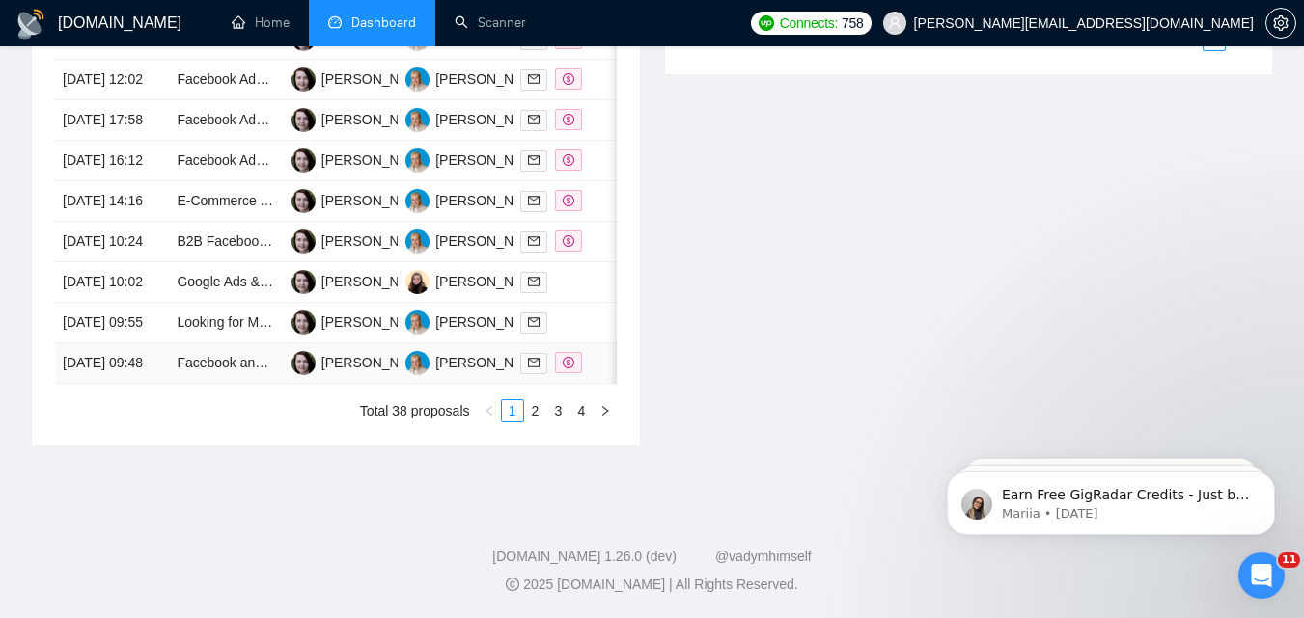
click at [601, 374] on div at bounding box center [569, 363] width 98 height 22
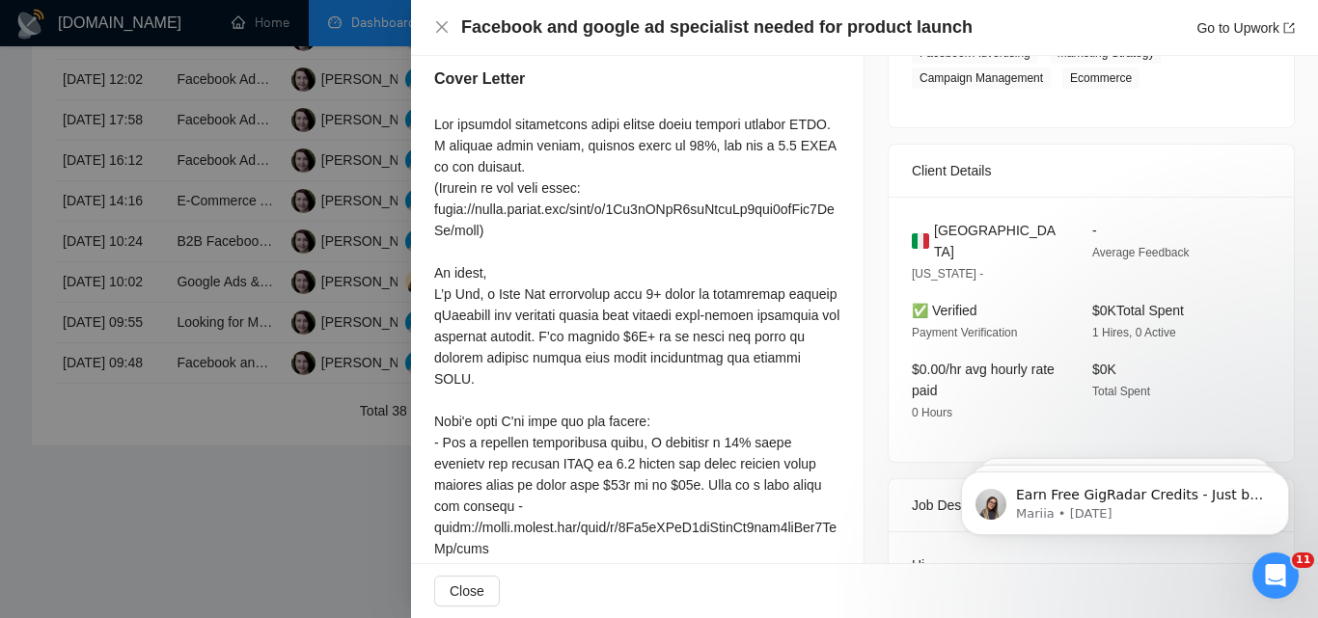
click at [242, 402] on div at bounding box center [659, 309] width 1318 height 618
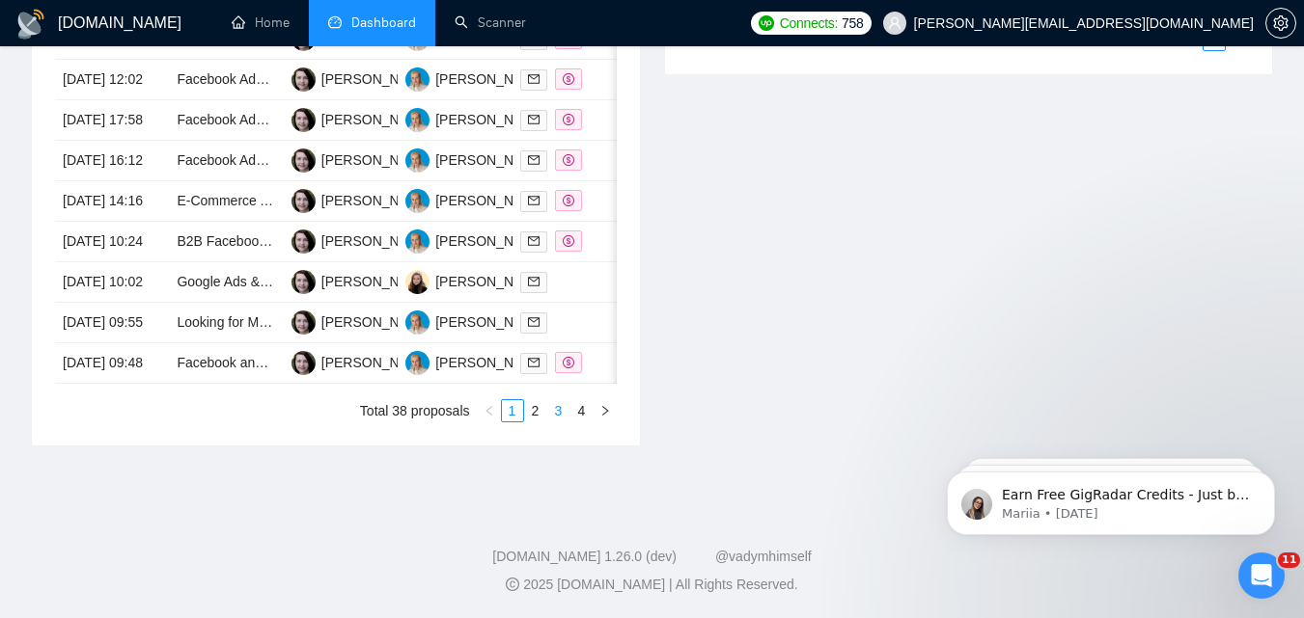
click at [548, 422] on link "3" at bounding box center [558, 410] width 21 height 21
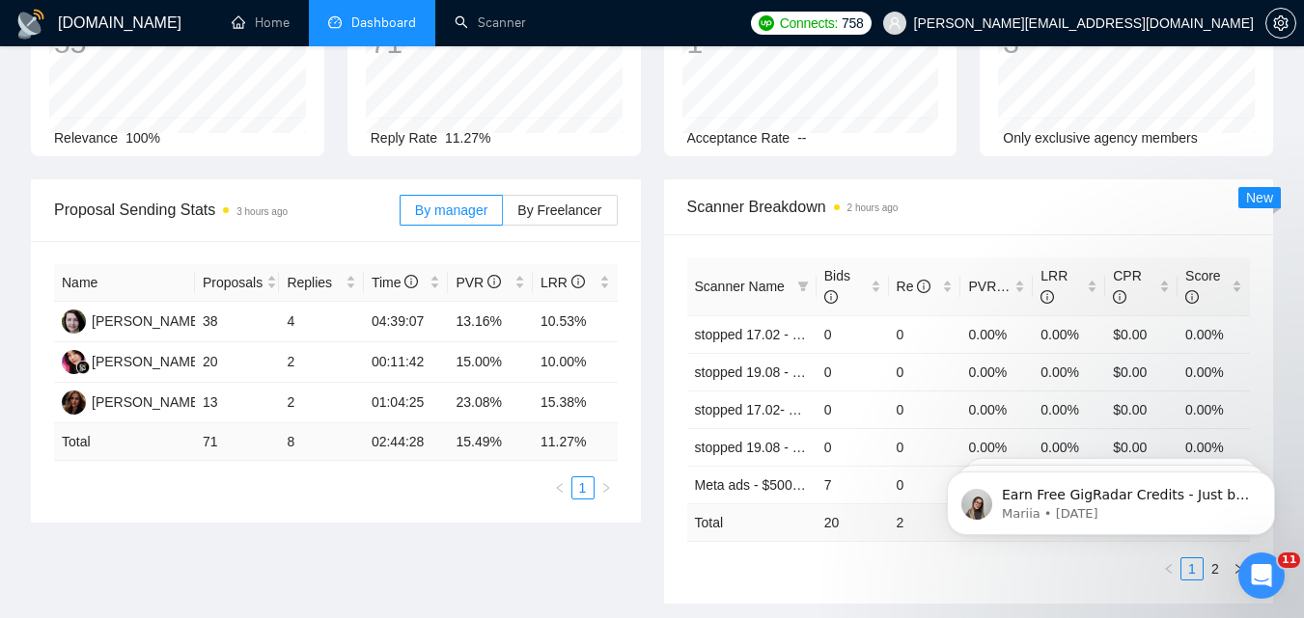
scroll to position [193, 0]
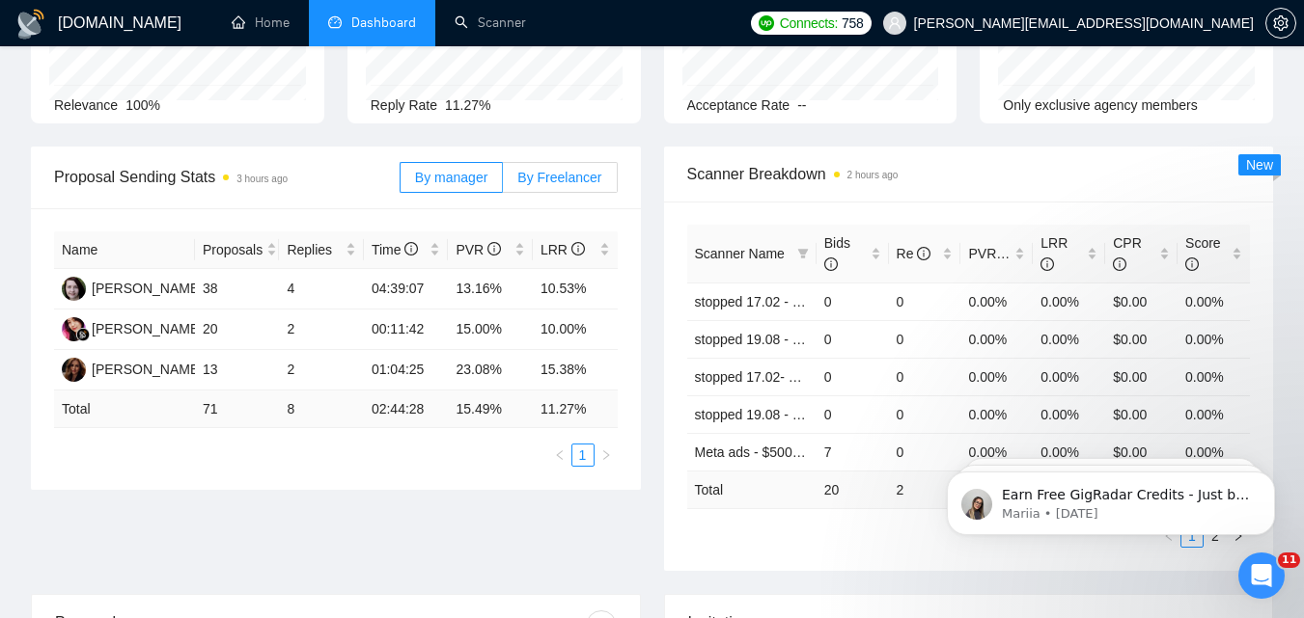
drag, startPoint x: 529, startPoint y: 203, endPoint x: 531, endPoint y: 184, distance: 18.4
click at [529, 201] on div "By manager By Freelancer" at bounding box center [508, 178] width 218 height 62
click at [532, 178] on span "By Freelancer" at bounding box center [559, 177] width 84 height 15
click at [503, 182] on input "By Freelancer" at bounding box center [503, 182] width 0 height 0
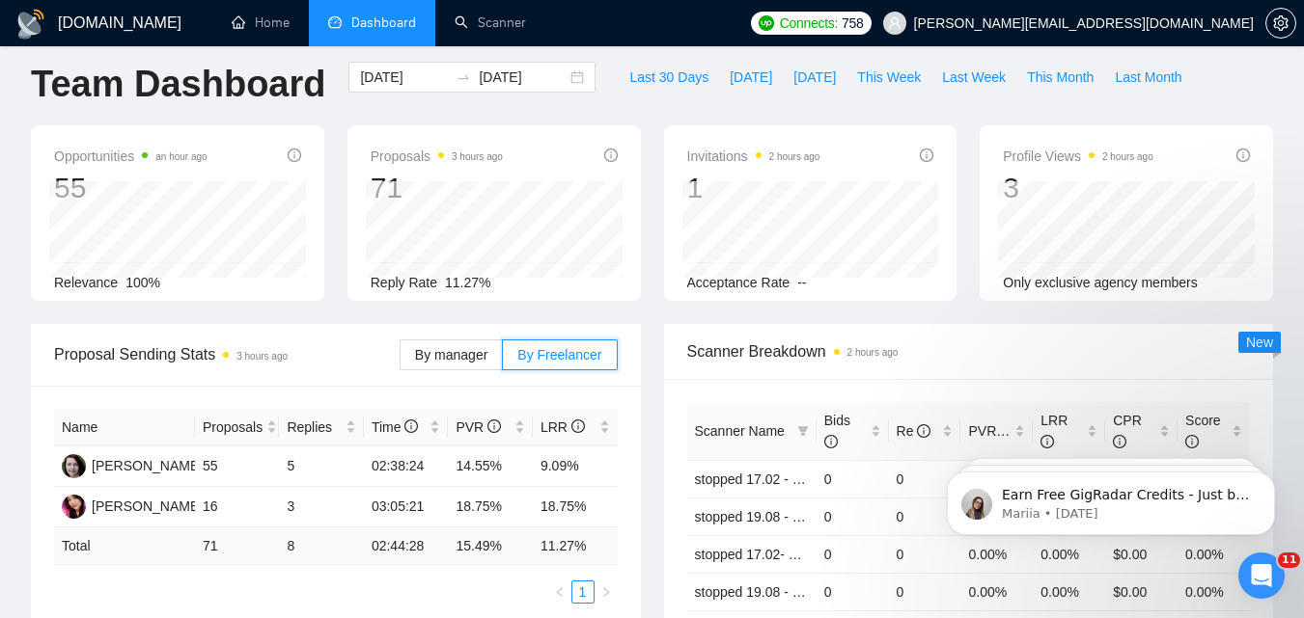
scroll to position [0, 0]
